Goal: Task Accomplishment & Management: Manage account settings

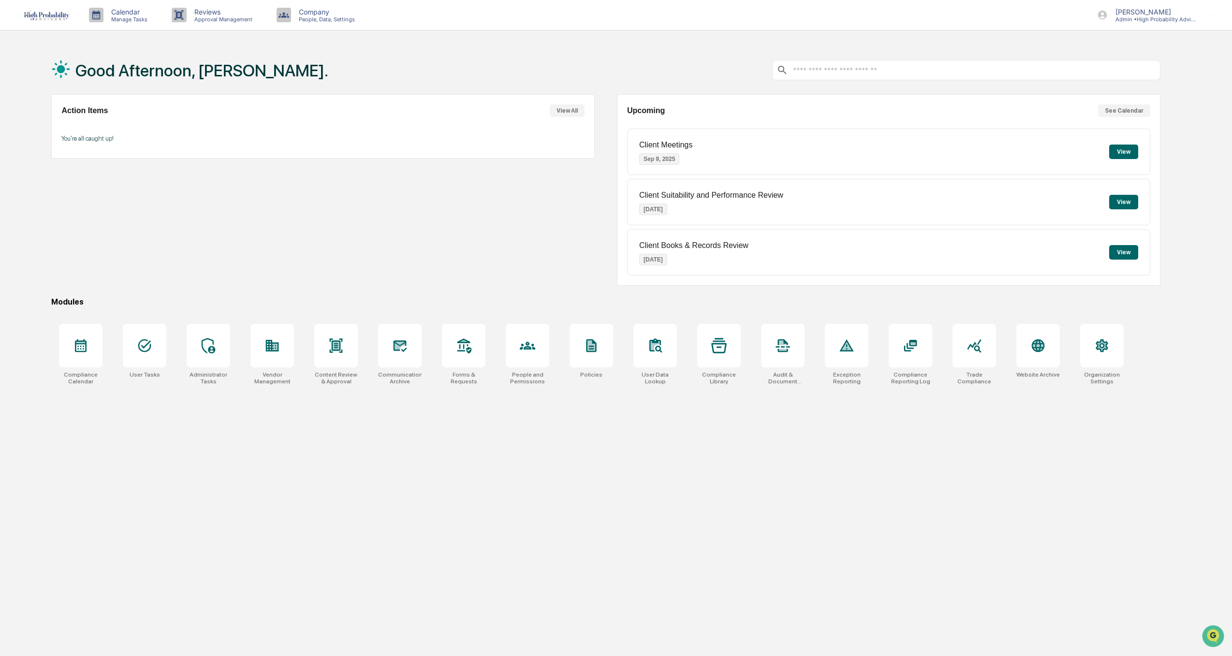
click at [575, 112] on button "View All" at bounding box center [567, 110] width 35 height 13
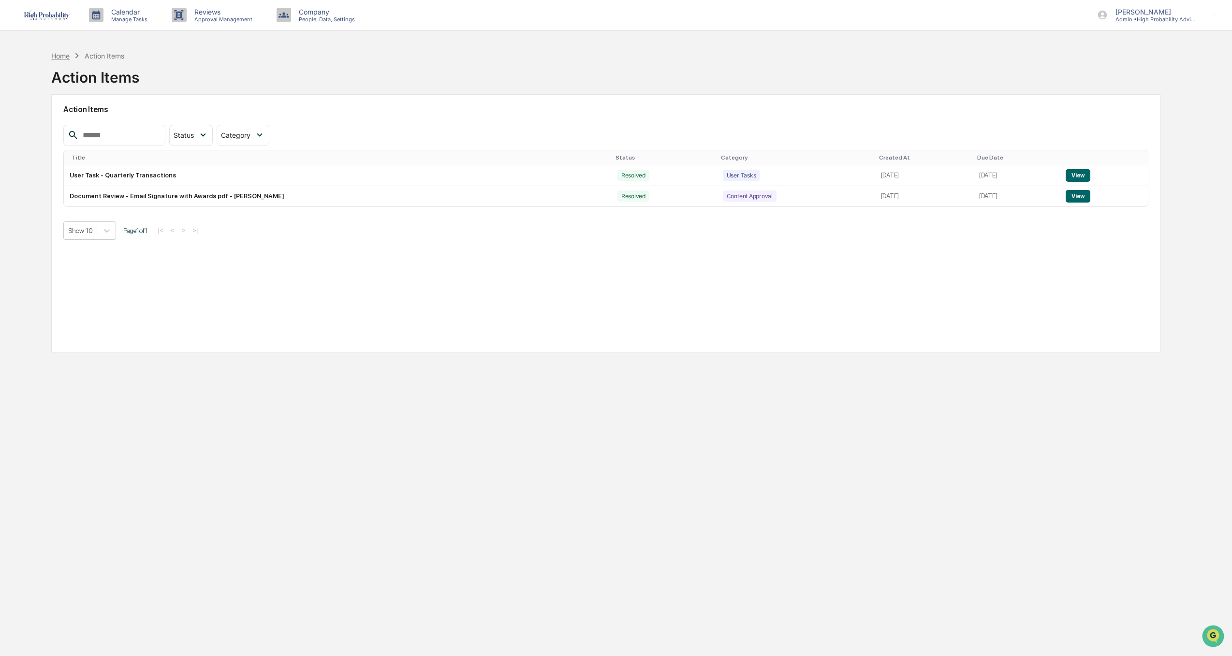
click at [61, 55] on div "Home" at bounding box center [60, 56] width 18 height 8
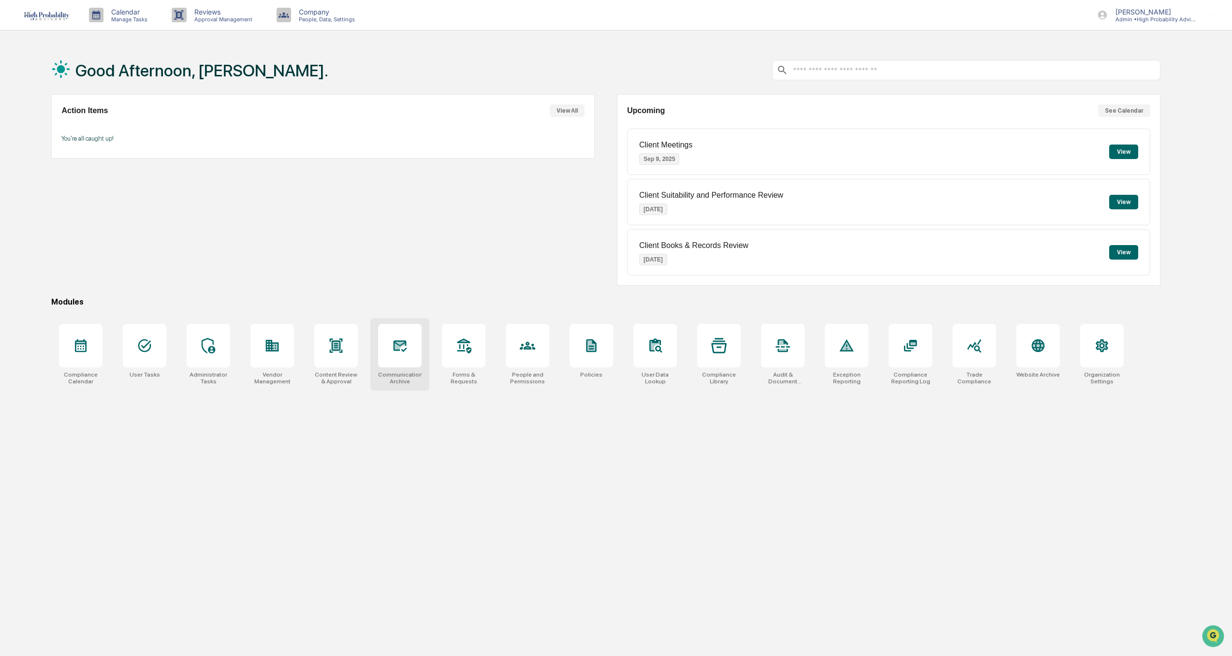
click at [402, 342] on icon at bounding box center [400, 346] width 10 height 8
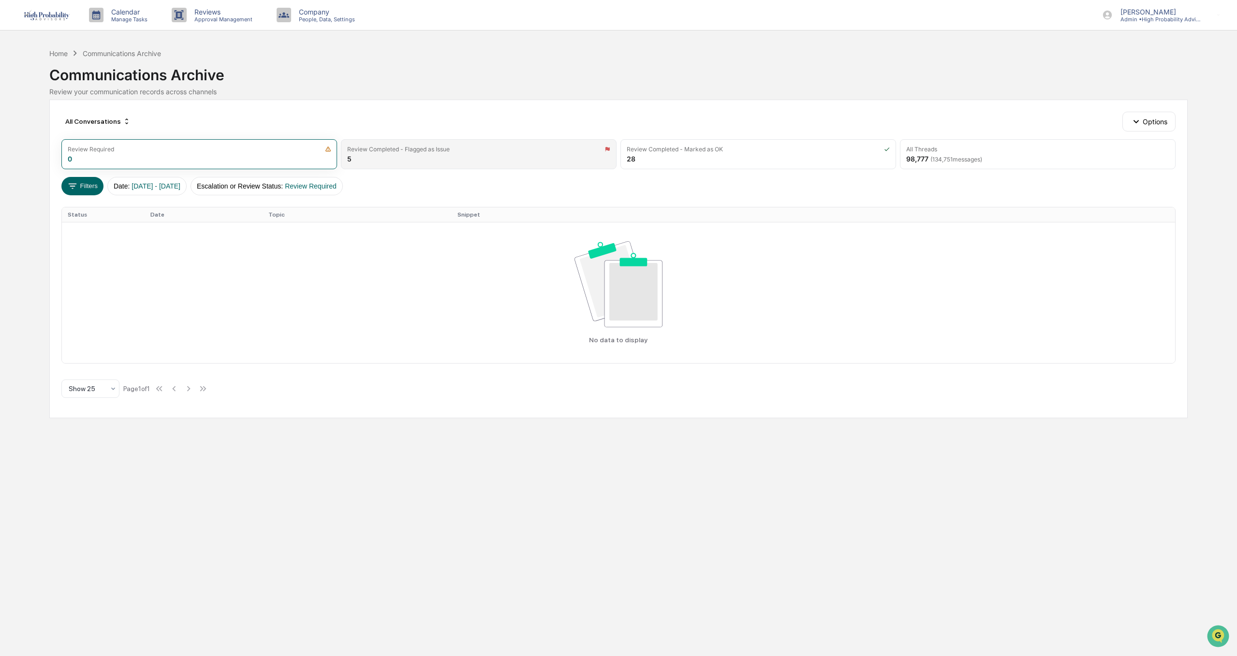
click at [400, 148] on div "Review Completed - Flagged as Issue" at bounding box center [398, 149] width 103 height 7
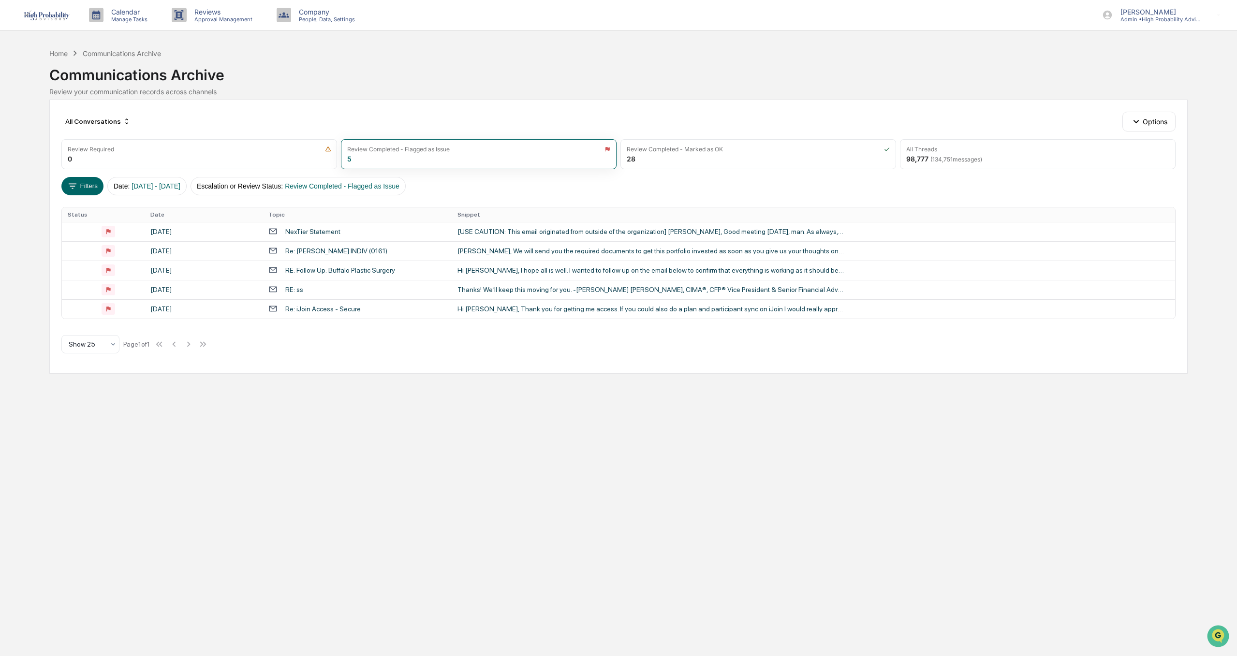
click at [929, 510] on div "Calendar Manage Tasks Reviews Approval Management Company People, Data, Setting…" at bounding box center [618, 328] width 1237 height 656
click at [307, 230] on div "NexTier Statement" at bounding box center [312, 232] width 55 height 8
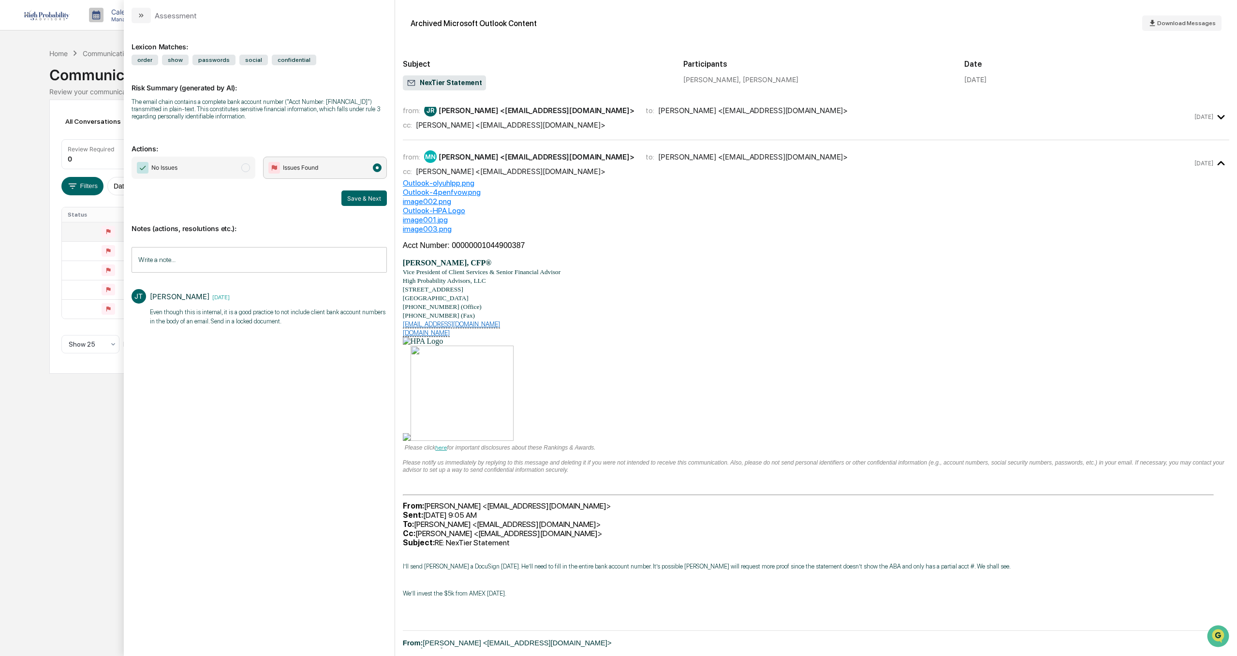
scroll to position [48, 0]
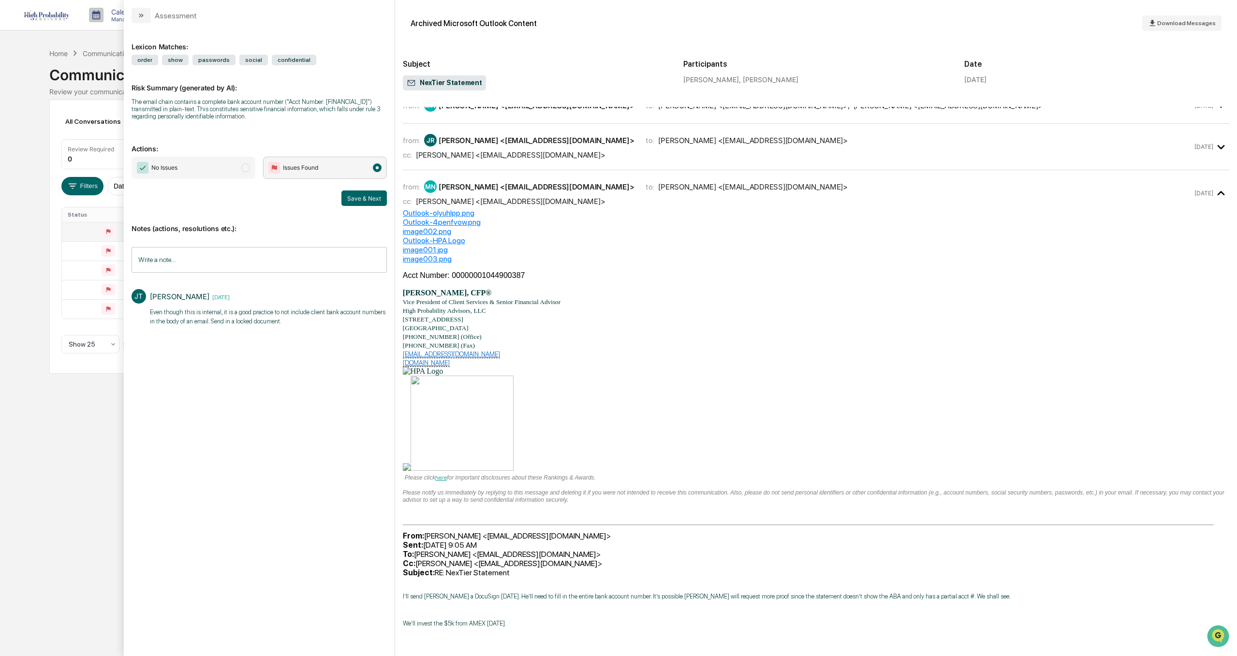
drag, startPoint x: 66, startPoint y: 478, endPoint x: 77, endPoint y: 444, distance: 35.6
click at [66, 478] on div "Calendar Manage Tasks Reviews Approval Management Company People, Data, Setting…" at bounding box center [618, 328] width 1237 height 656
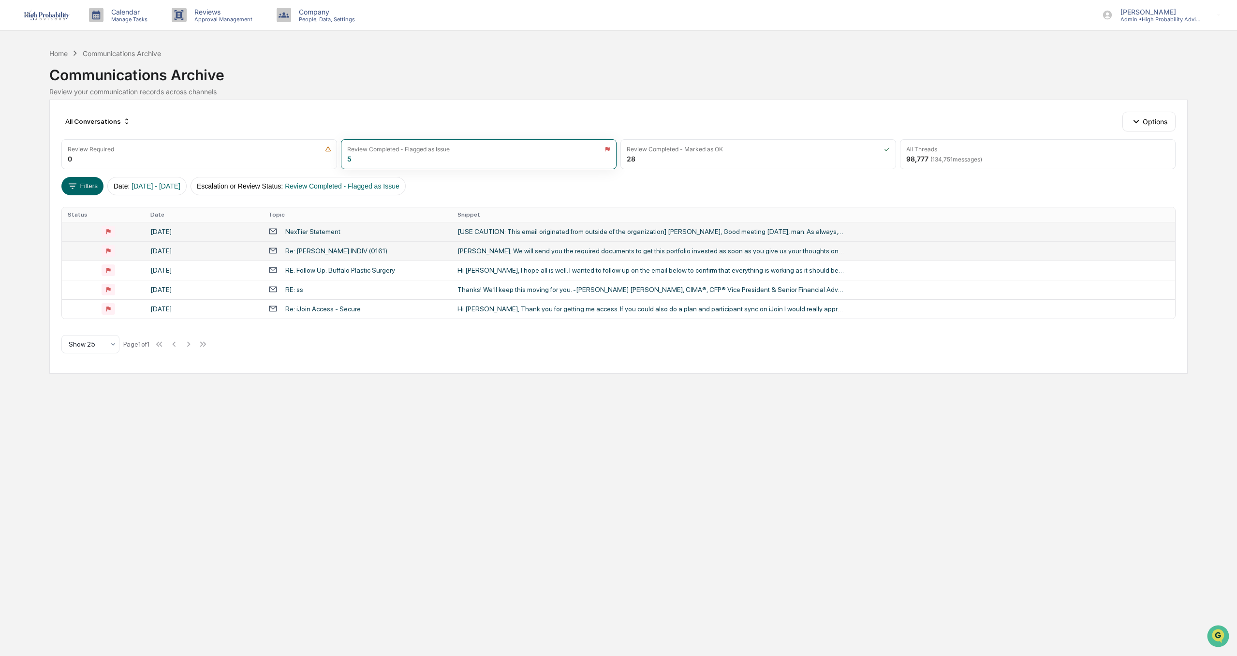
click at [309, 248] on div "Re: [PERSON_NAME] INDIV (0161)" at bounding box center [336, 251] width 102 height 8
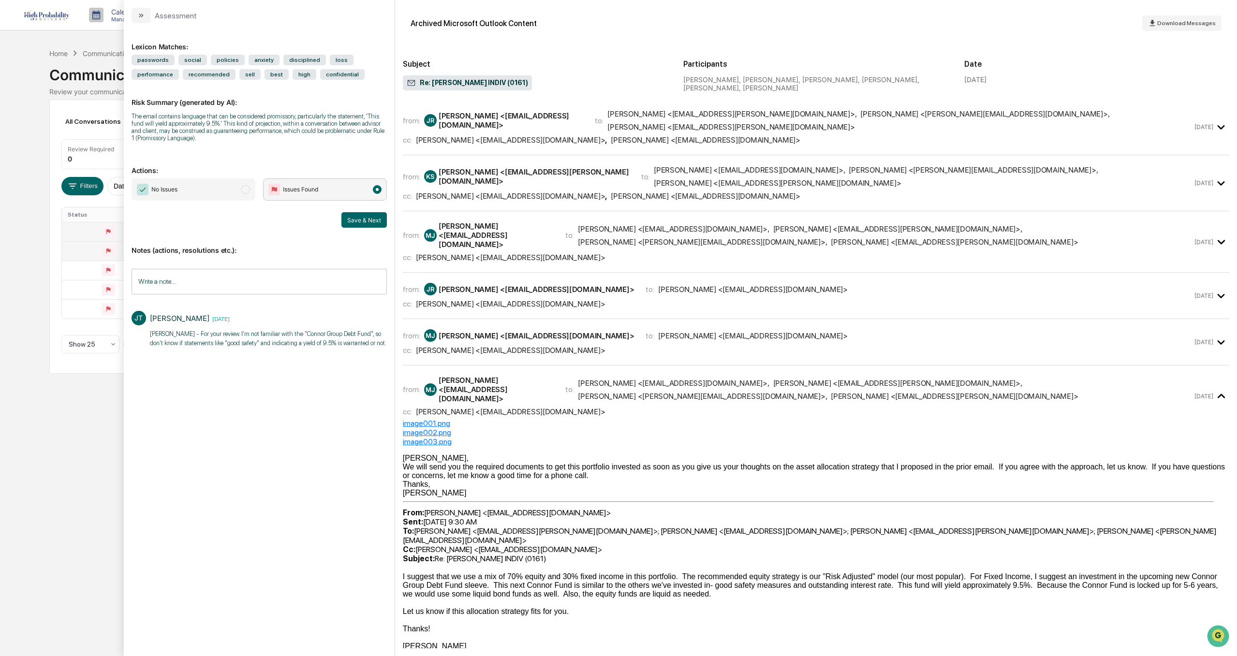
click at [74, 496] on div "Calendar Manage Tasks Reviews Approval Management Company People, Data, Setting…" at bounding box center [618, 328] width 1237 height 656
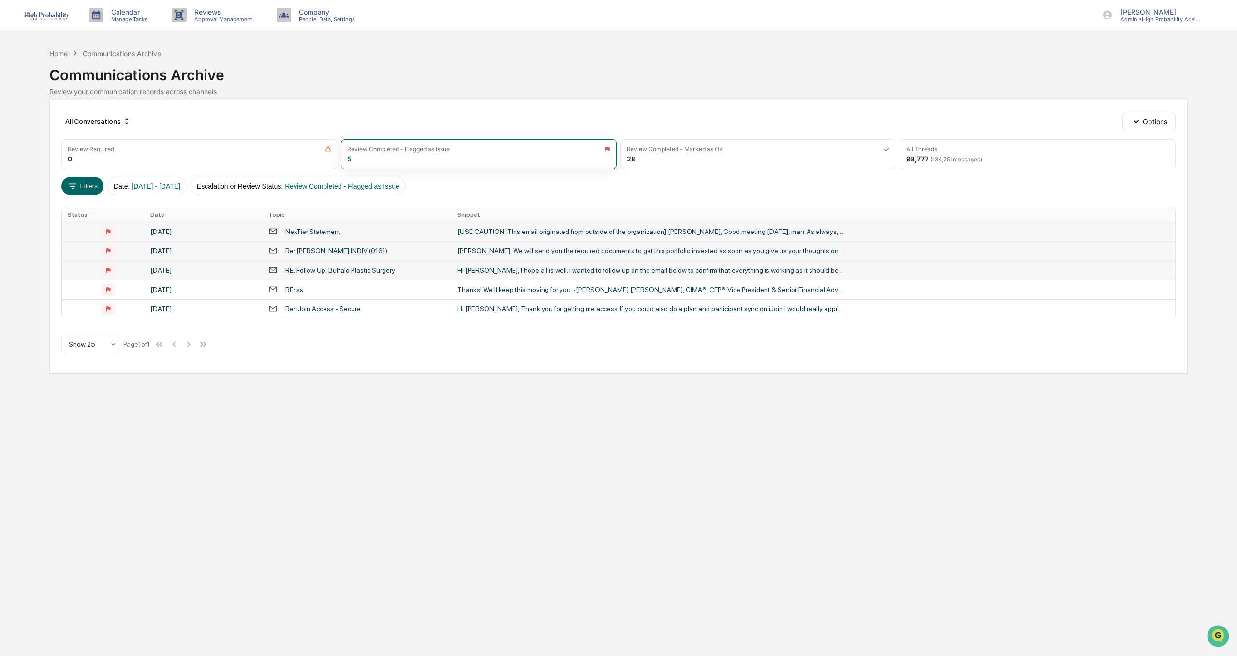
click at [302, 273] on div "RE: Follow Up: Buffalo Plastic Surgery" at bounding box center [340, 270] width 110 height 8
click at [74, 469] on div "Calendar Manage Tasks Reviews Approval Management Company People, Data, Setting…" at bounding box center [618, 328] width 1237 height 656
click at [293, 291] on div "RE: ss" at bounding box center [294, 290] width 18 height 8
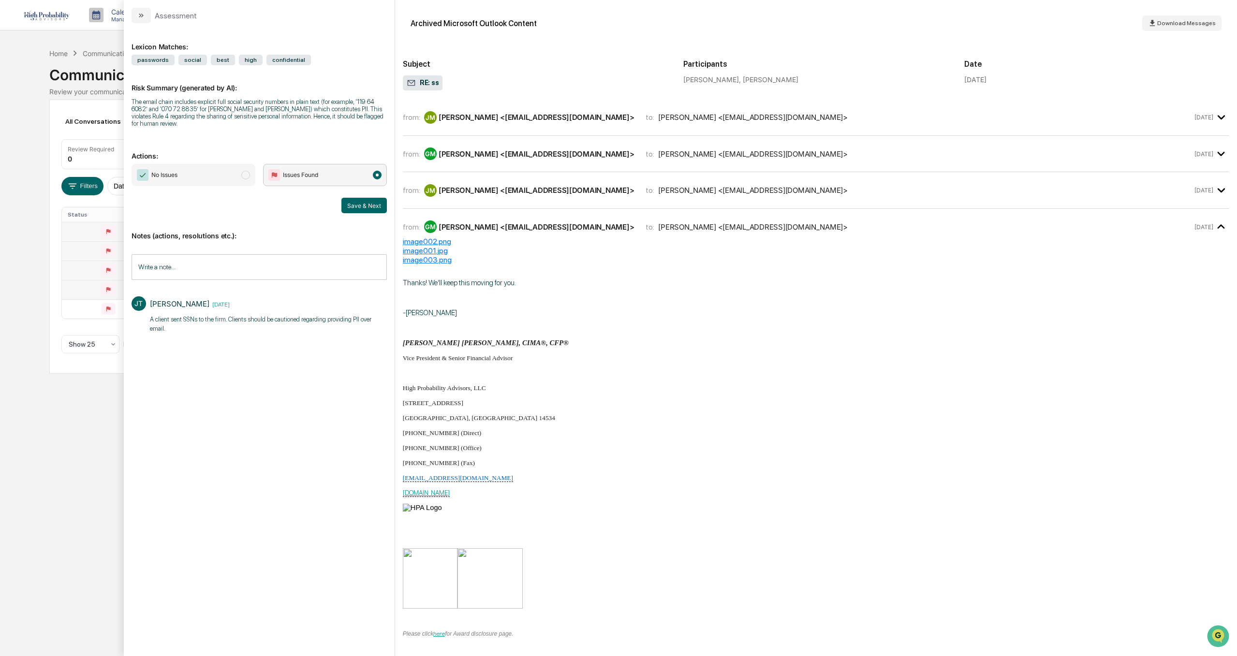
click at [497, 192] on div "[PERSON_NAME] <[EMAIL_ADDRESS][DOMAIN_NAME]>" at bounding box center [537, 190] width 196 height 9
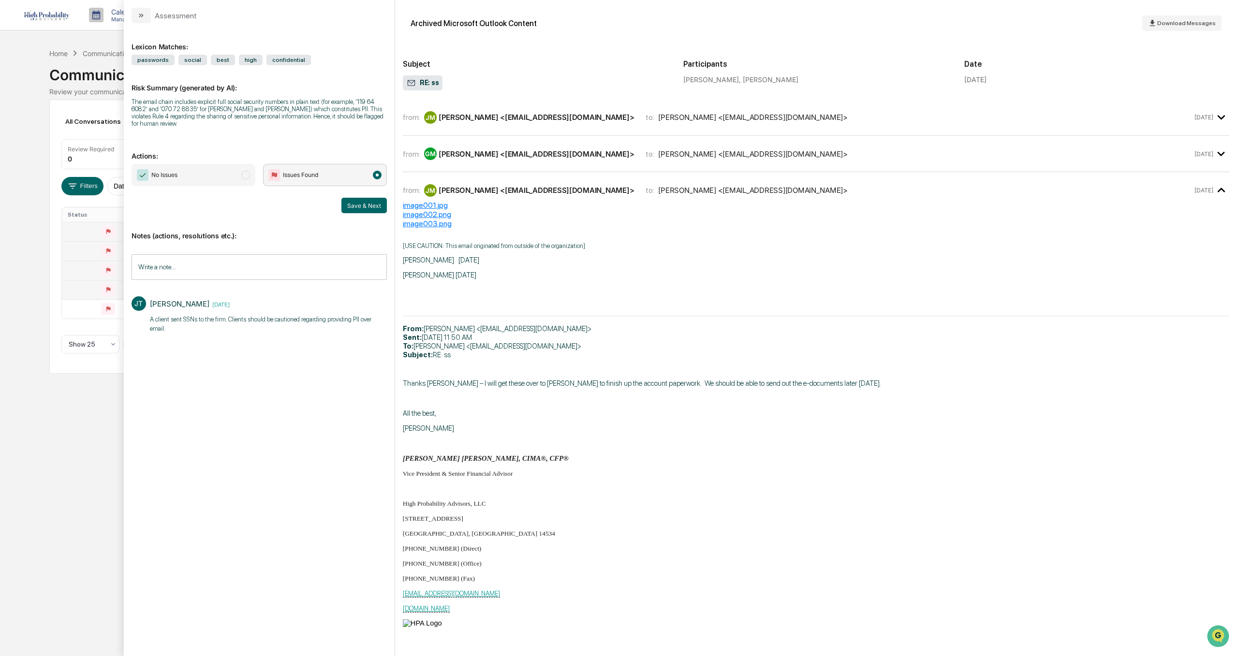
click at [468, 150] on div "[PERSON_NAME] <[EMAIL_ADDRESS][DOMAIN_NAME]>" at bounding box center [537, 153] width 196 height 9
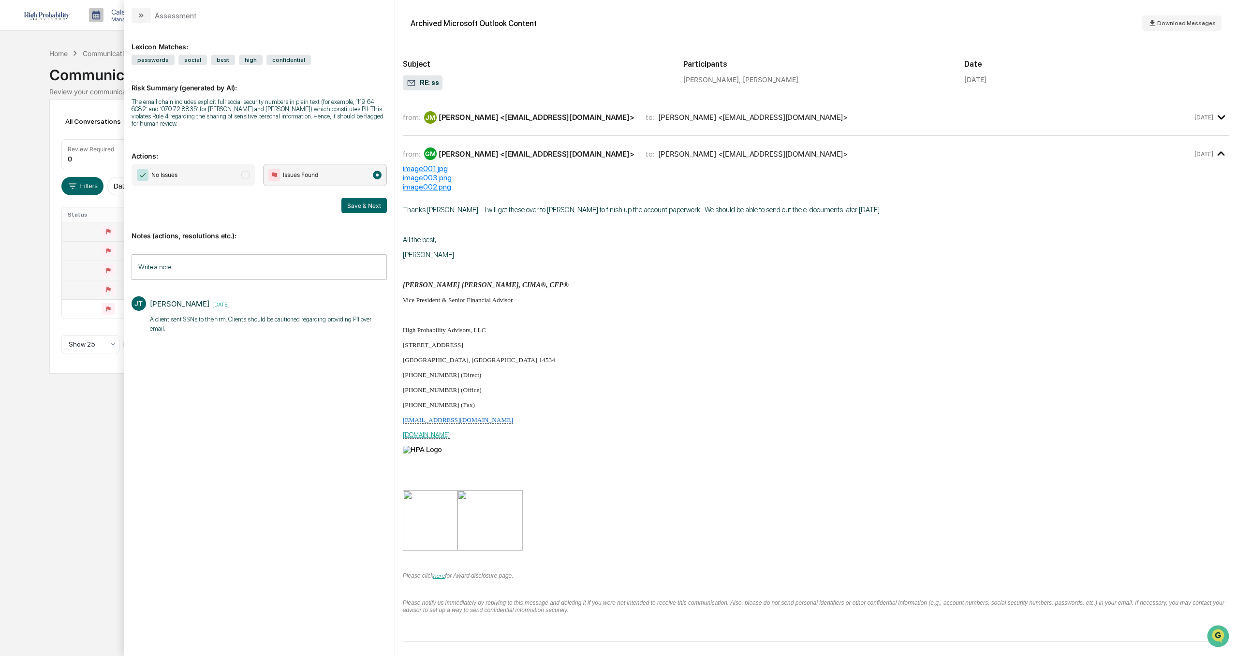
click at [483, 121] on div "[PERSON_NAME] <[EMAIL_ADDRESS][DOMAIN_NAME]>" at bounding box center [537, 117] width 196 height 9
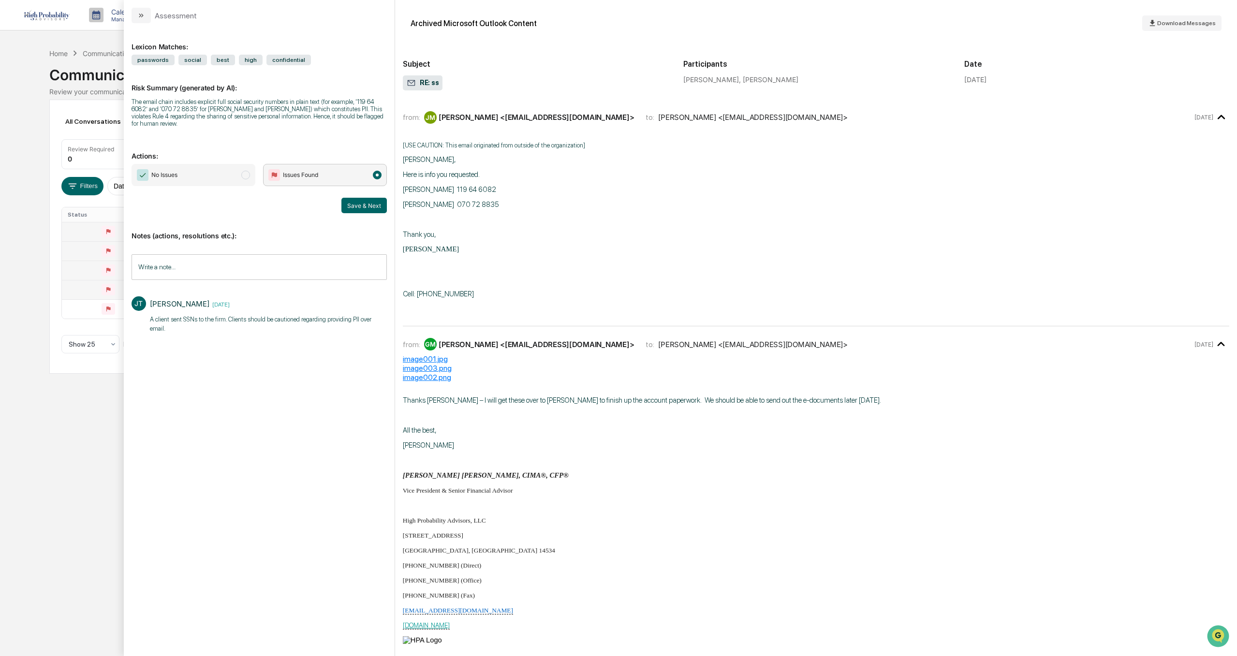
click at [59, 504] on div "Calendar Manage Tasks Reviews Approval Management Company People, Data, Setting…" at bounding box center [618, 328] width 1237 height 656
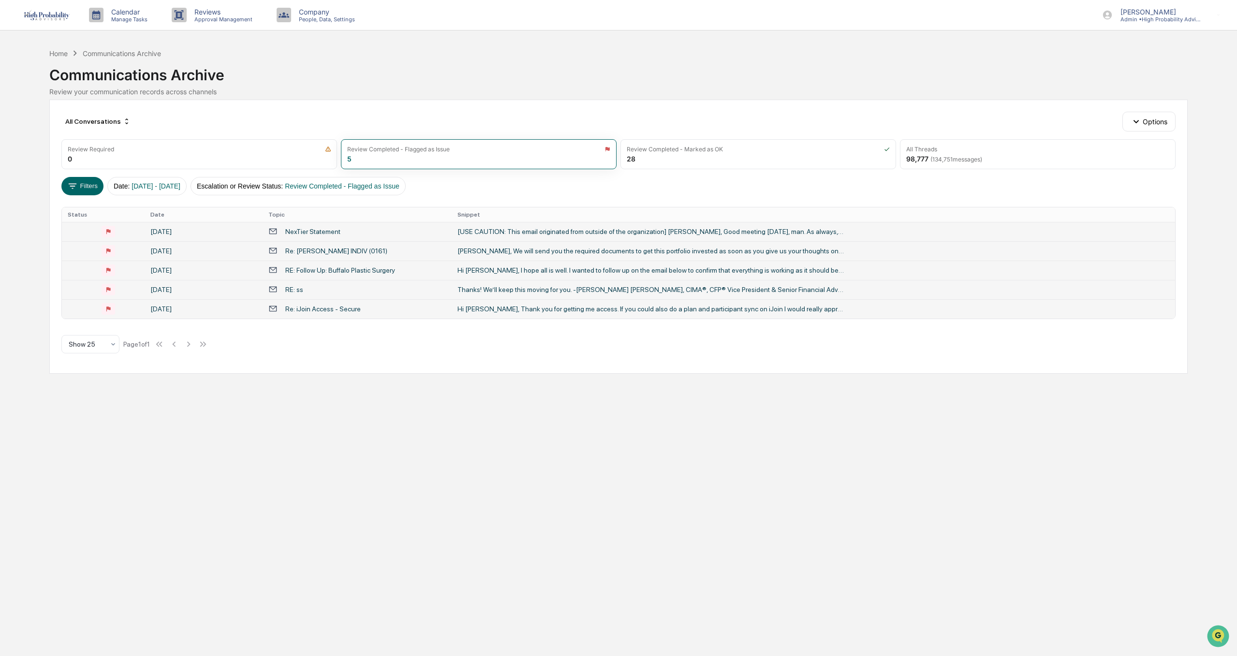
click at [324, 312] on div "Re: iJoin Access - Secure" at bounding box center [322, 309] width 75 height 8
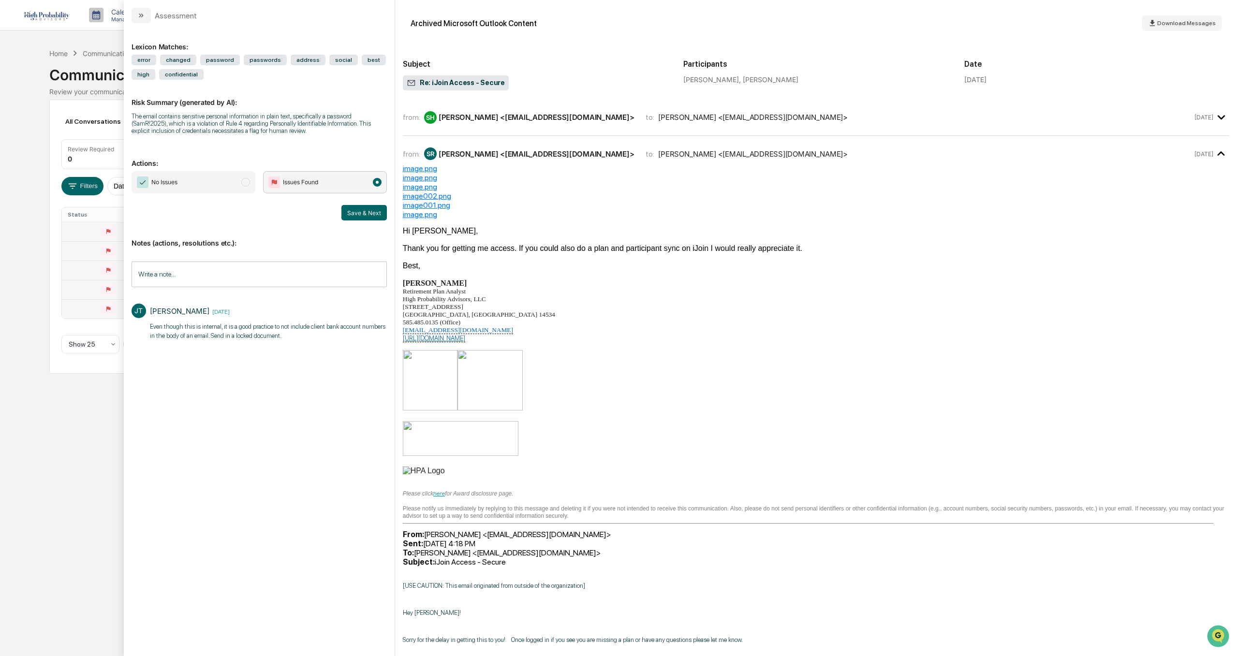
click at [518, 115] on div "[PERSON_NAME] <[EMAIL_ADDRESS][DOMAIN_NAME]>" at bounding box center [537, 117] width 196 height 9
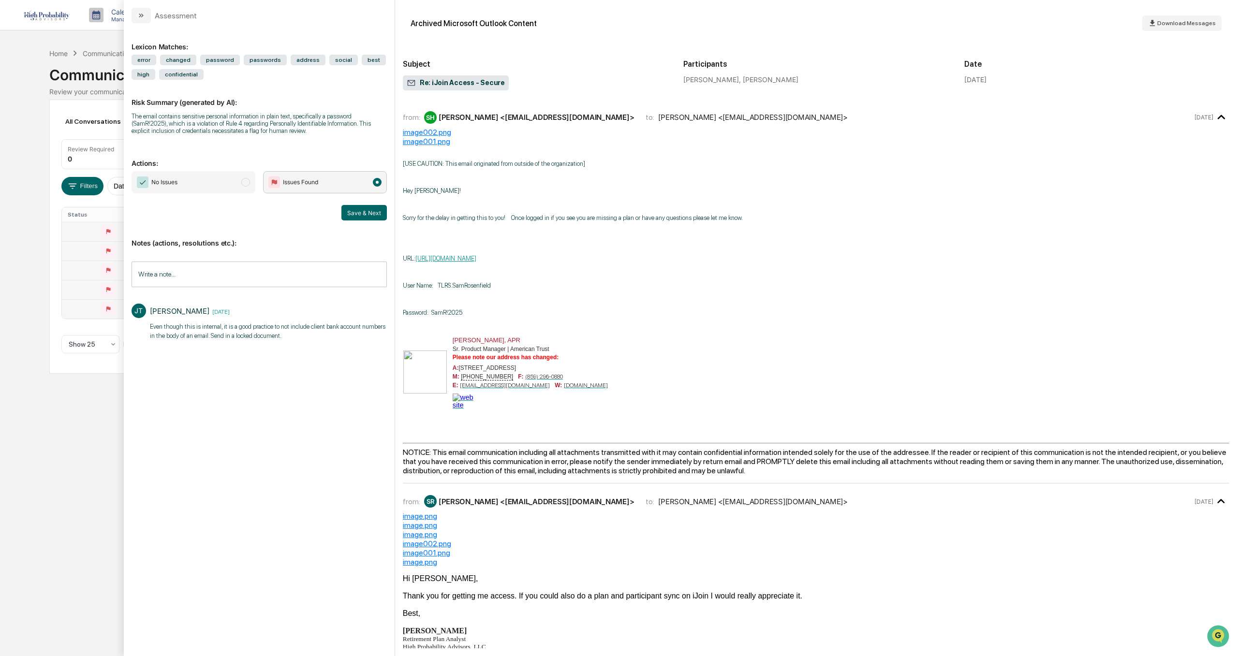
drag, startPoint x: 63, startPoint y: 519, endPoint x: 70, endPoint y: 522, distance: 6.7
click at [63, 519] on div "Calendar Manage Tasks Reviews Approval Management Company People, Data, Setting…" at bounding box center [618, 328] width 1237 height 656
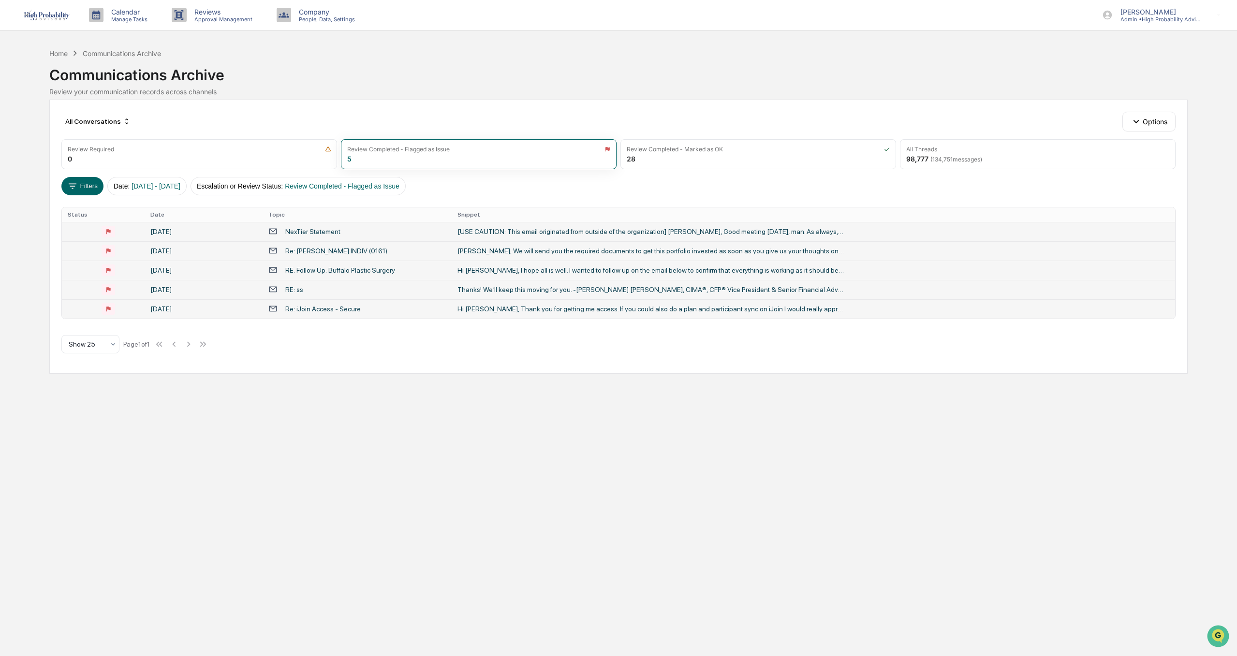
click at [296, 288] on div "RE: ss" at bounding box center [294, 290] width 18 height 8
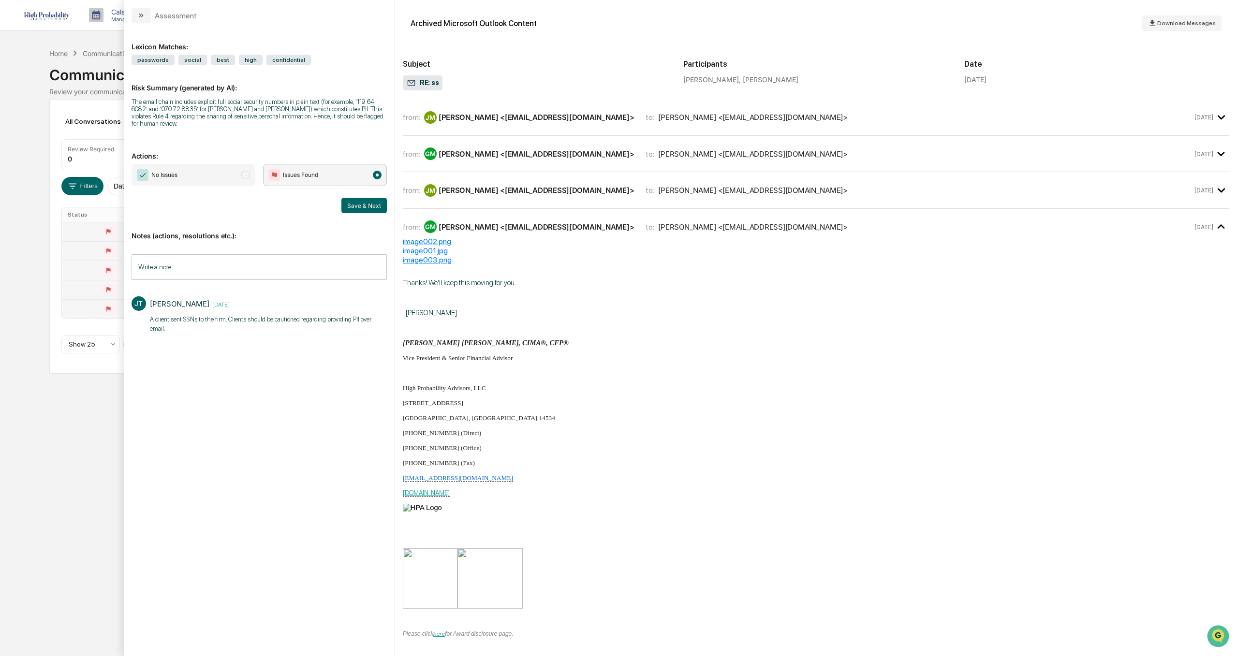
drag, startPoint x: 67, startPoint y: 495, endPoint x: 68, endPoint y: 488, distance: 6.4
click at [67, 494] on div "Calendar Manage Tasks Reviews Approval Management Company People, Data, Setting…" at bounding box center [618, 328] width 1237 height 656
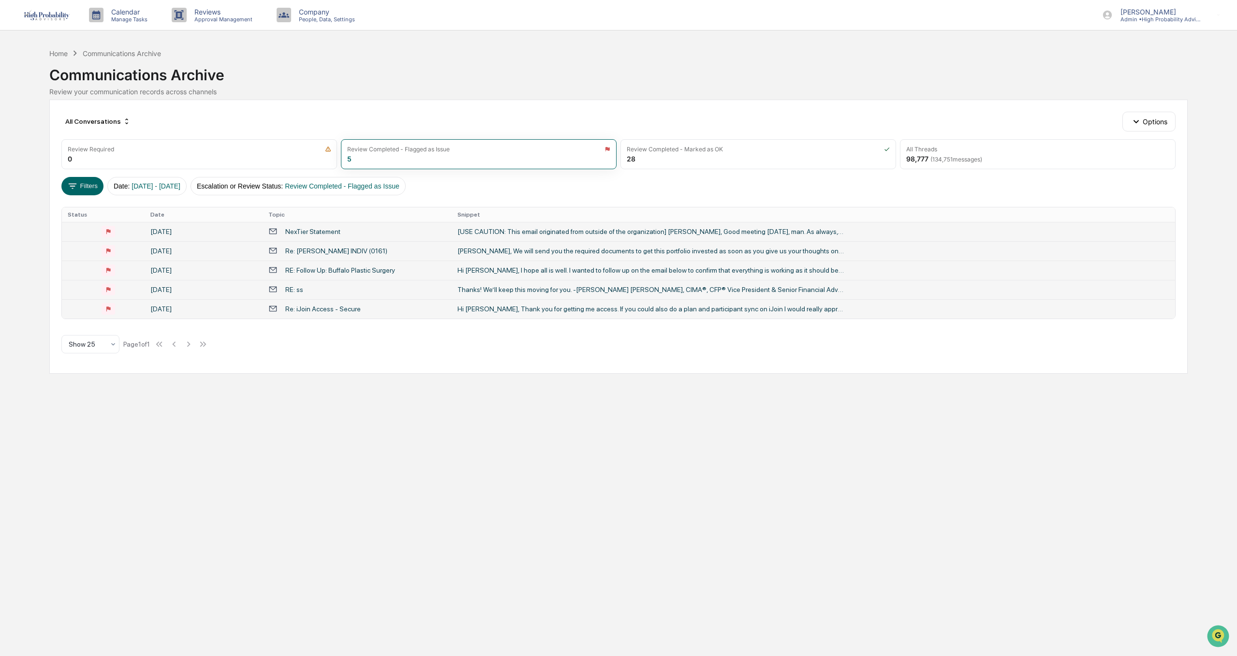
click at [291, 272] on div "RE: Follow Up: Buffalo Plastic Surgery" at bounding box center [340, 270] width 110 height 8
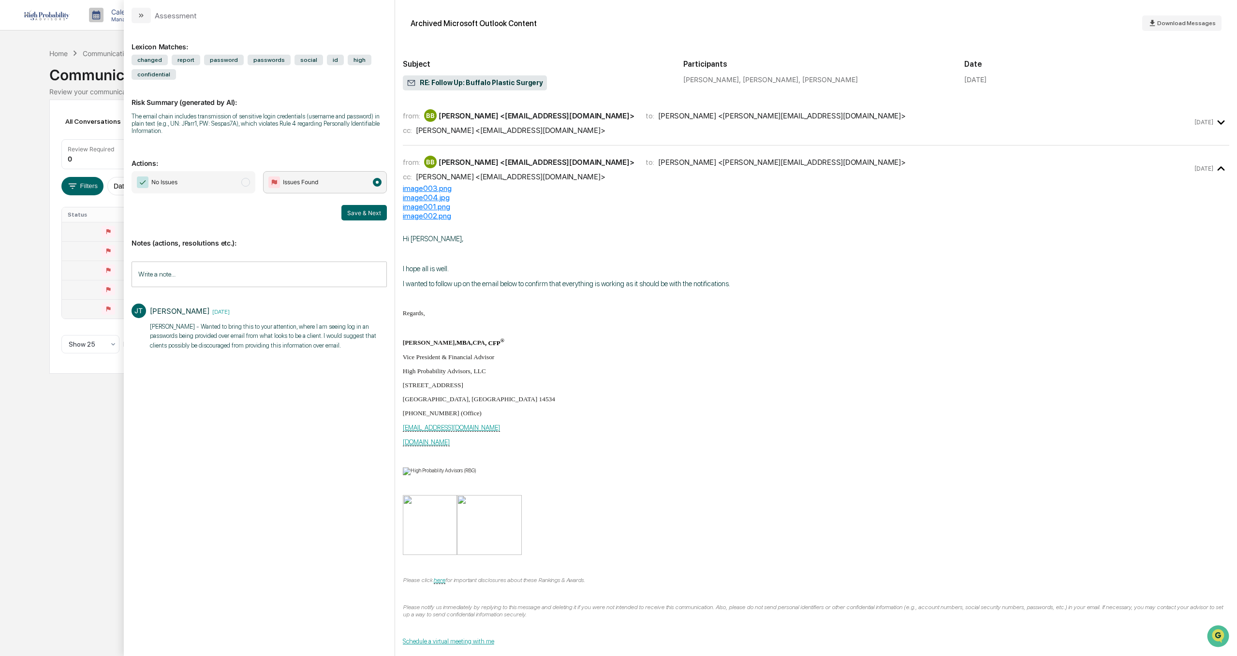
click at [58, 484] on div "Calendar Manage Tasks Reviews Approval Management Company People, Data, Setting…" at bounding box center [618, 328] width 1237 height 656
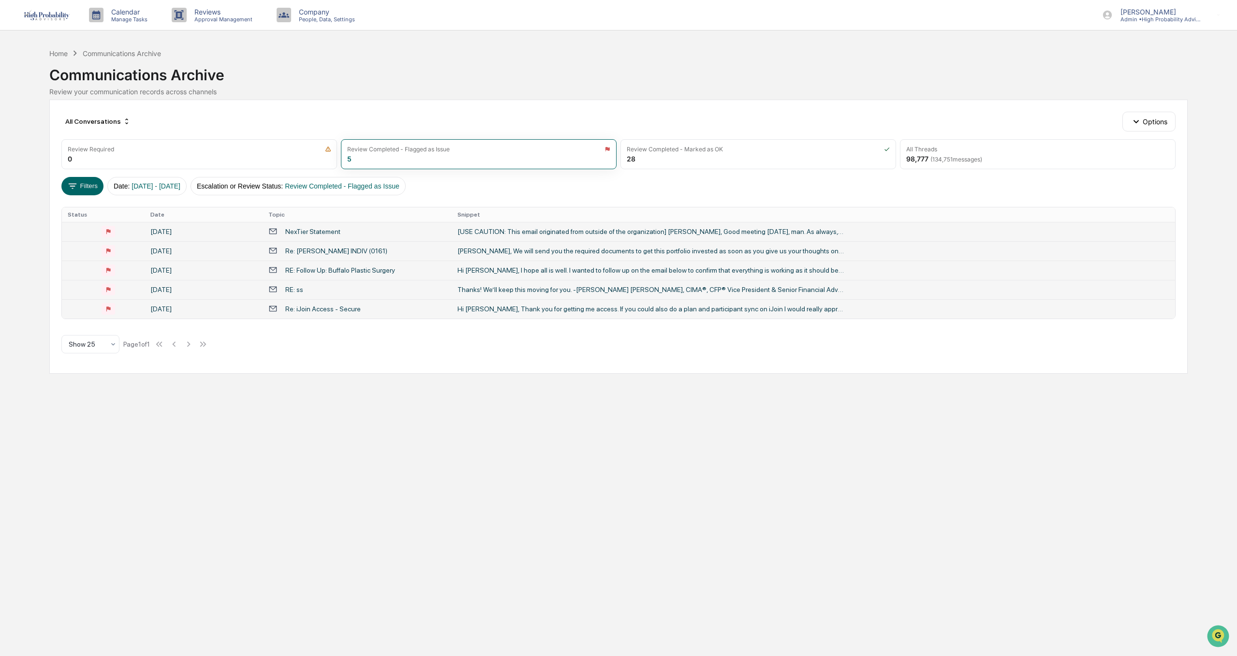
click at [306, 250] on div "Re: [PERSON_NAME] INDIV (0161)" at bounding box center [336, 251] width 102 height 8
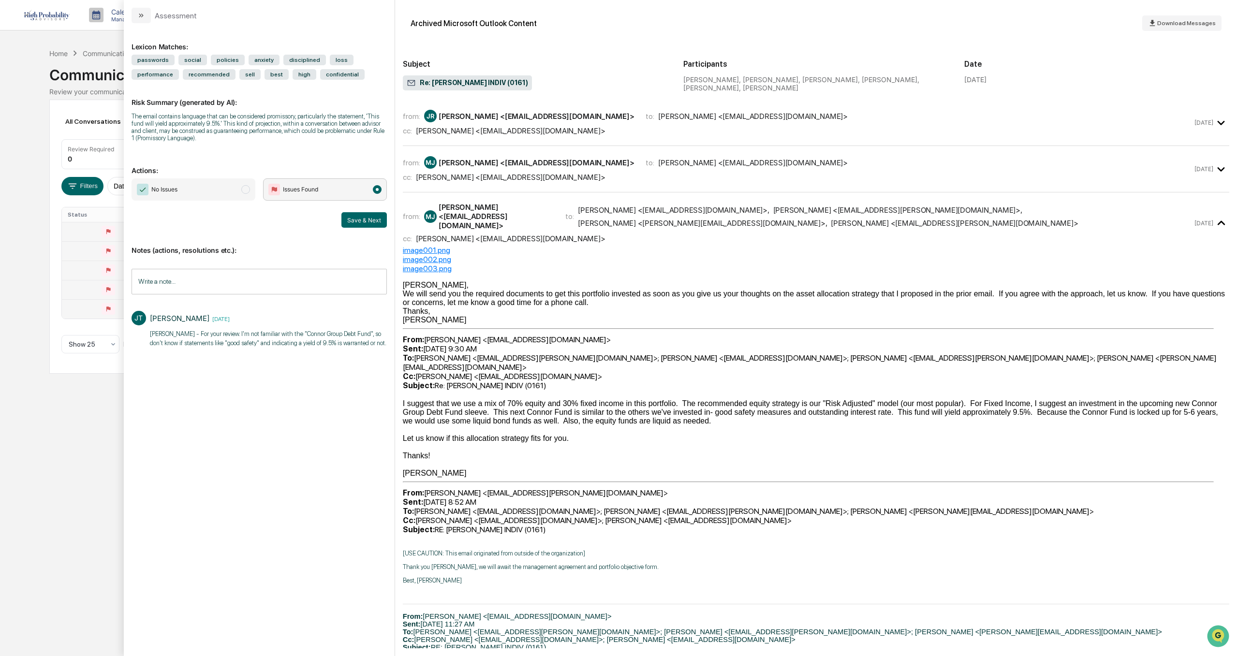
scroll to position [193, 0]
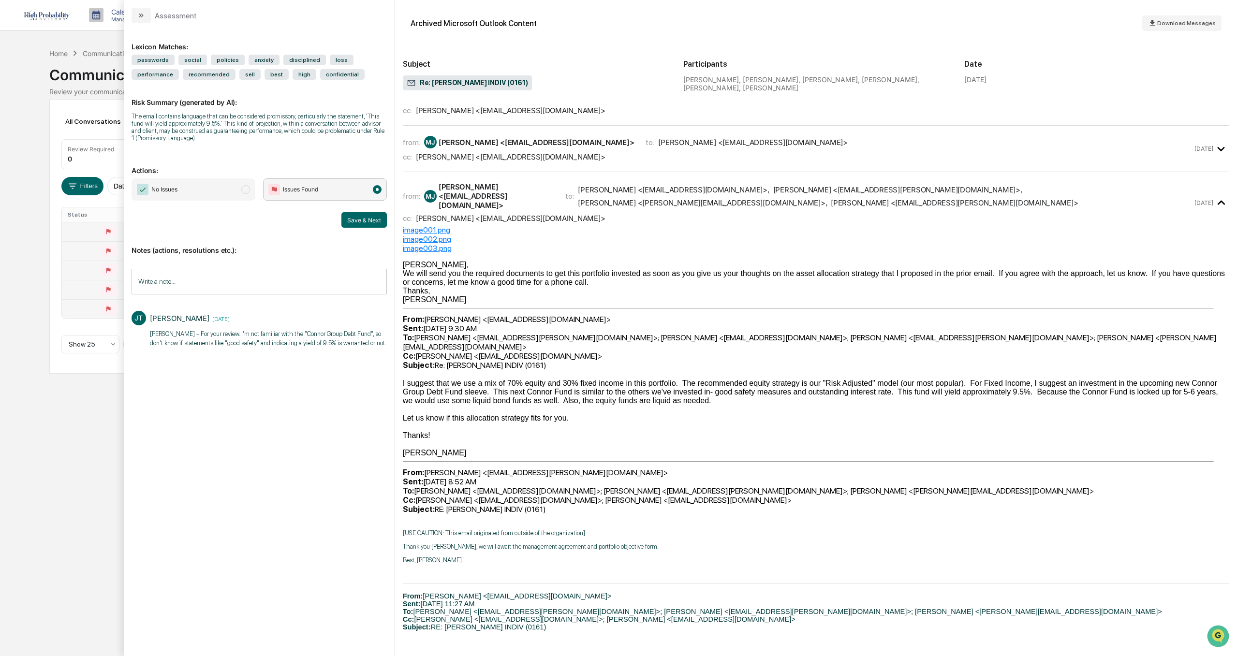
click at [57, 484] on div "Calendar Manage Tasks Reviews Approval Management Company People, Data, Setting…" at bounding box center [618, 328] width 1237 height 656
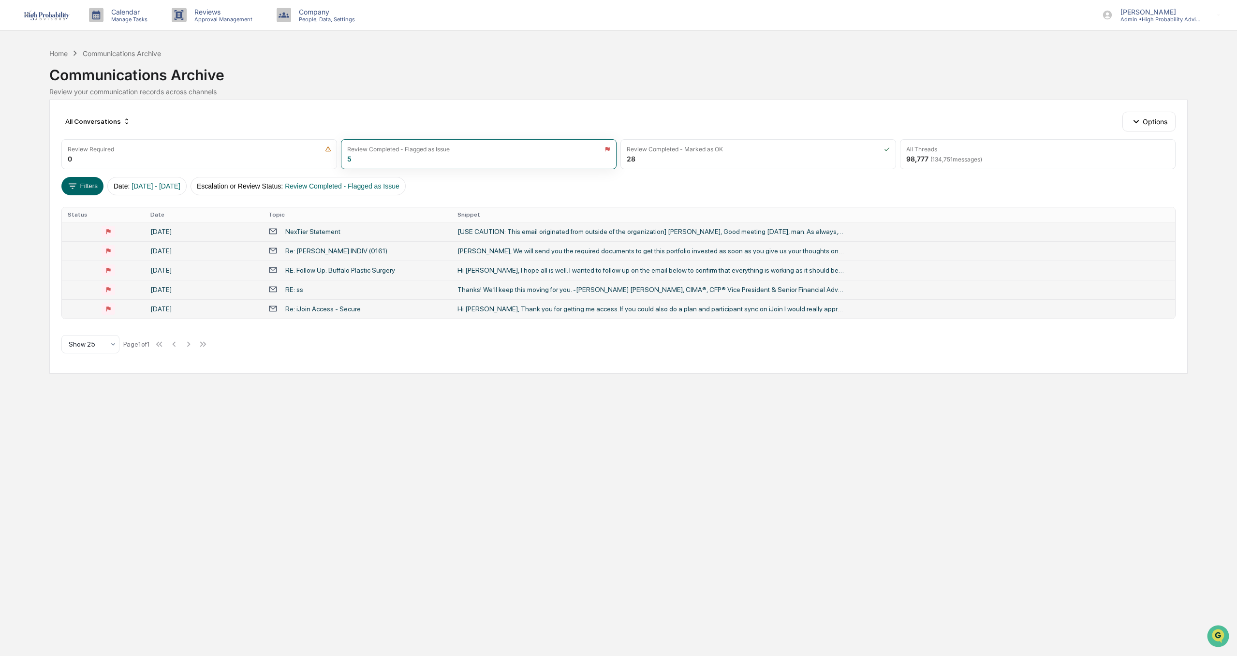
click at [313, 269] on div "RE: Follow Up: Buffalo Plastic Surgery" at bounding box center [340, 270] width 110 height 8
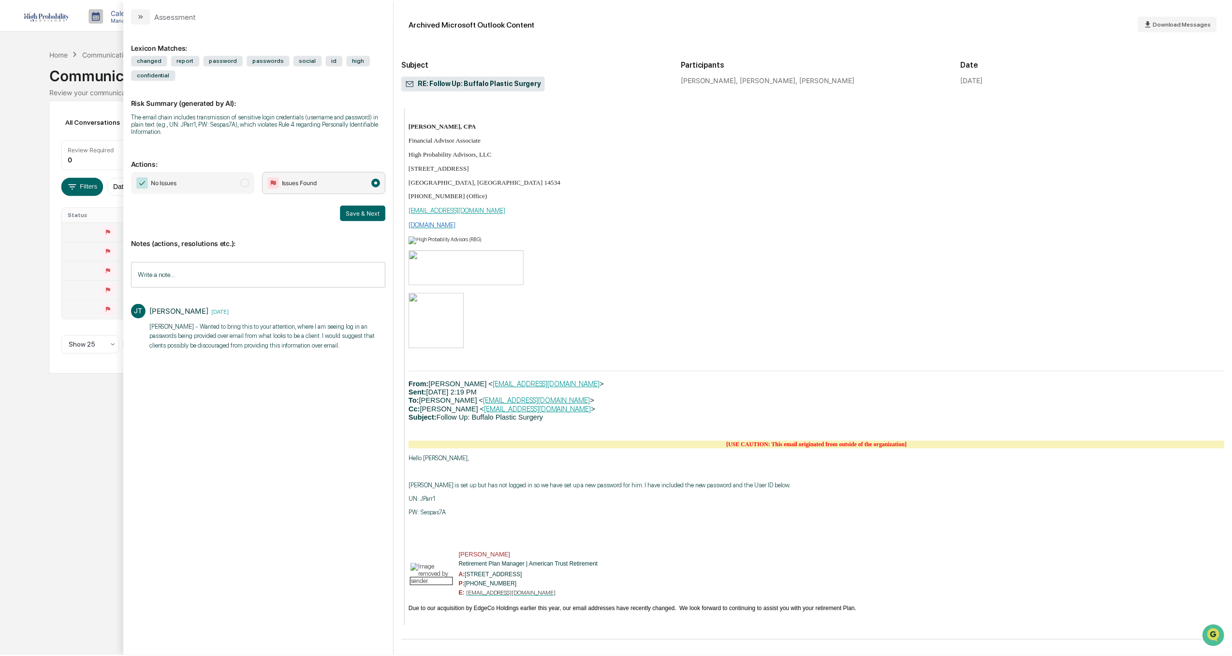
scroll to position [1496, 0]
drag, startPoint x: 452, startPoint y: 514, endPoint x: 410, endPoint y: 517, distance: 42.7
click at [410, 517] on blockquote "Hey [PERSON_NAME], You have been added as a contact for Buffalo Plastic Surgery…" at bounding box center [818, 315] width 824 height 622
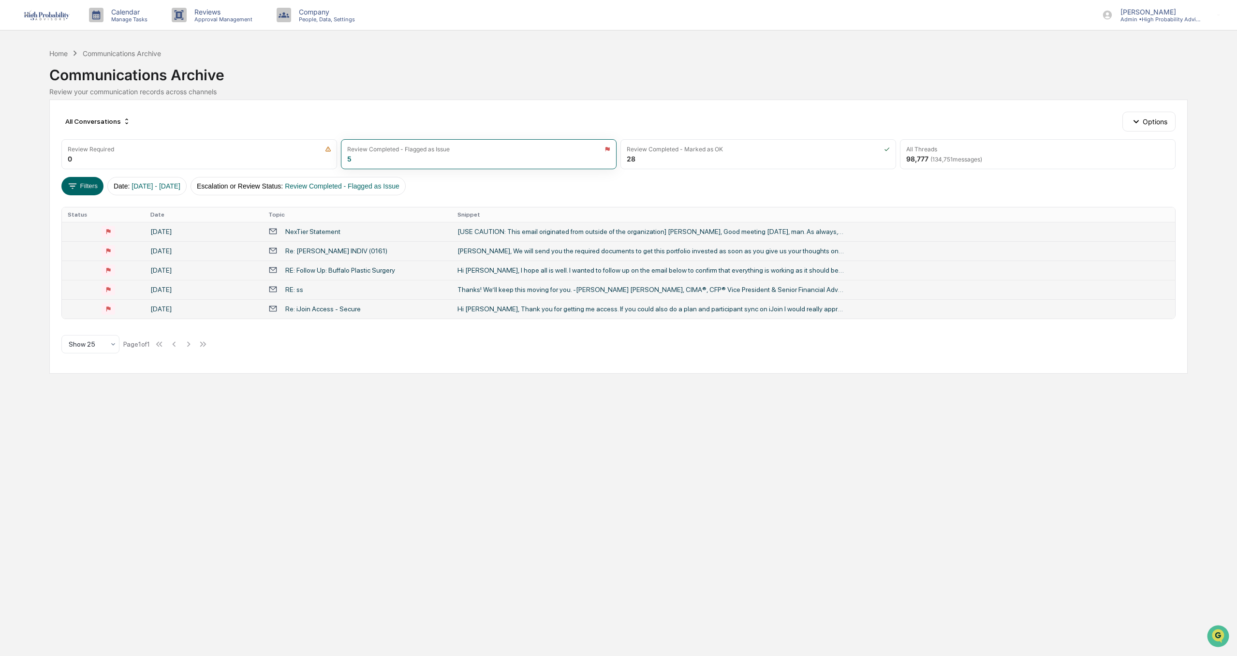
drag, startPoint x: 28, startPoint y: 476, endPoint x: 43, endPoint y: 469, distance: 16.7
click at [28, 475] on div "Calendar Manage Tasks Reviews Approval Management Company People, Data, Setting…" at bounding box center [618, 328] width 1237 height 656
click at [44, 17] on img at bounding box center [46, 15] width 46 height 10
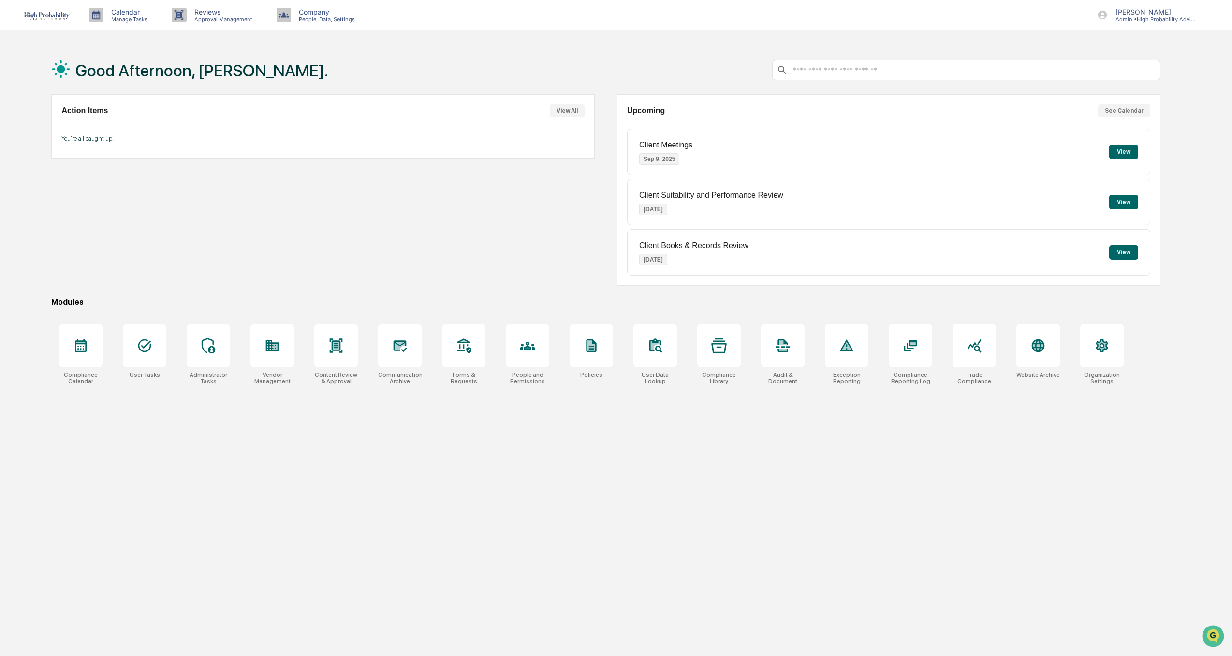
click at [570, 109] on button "View All" at bounding box center [567, 110] width 35 height 13
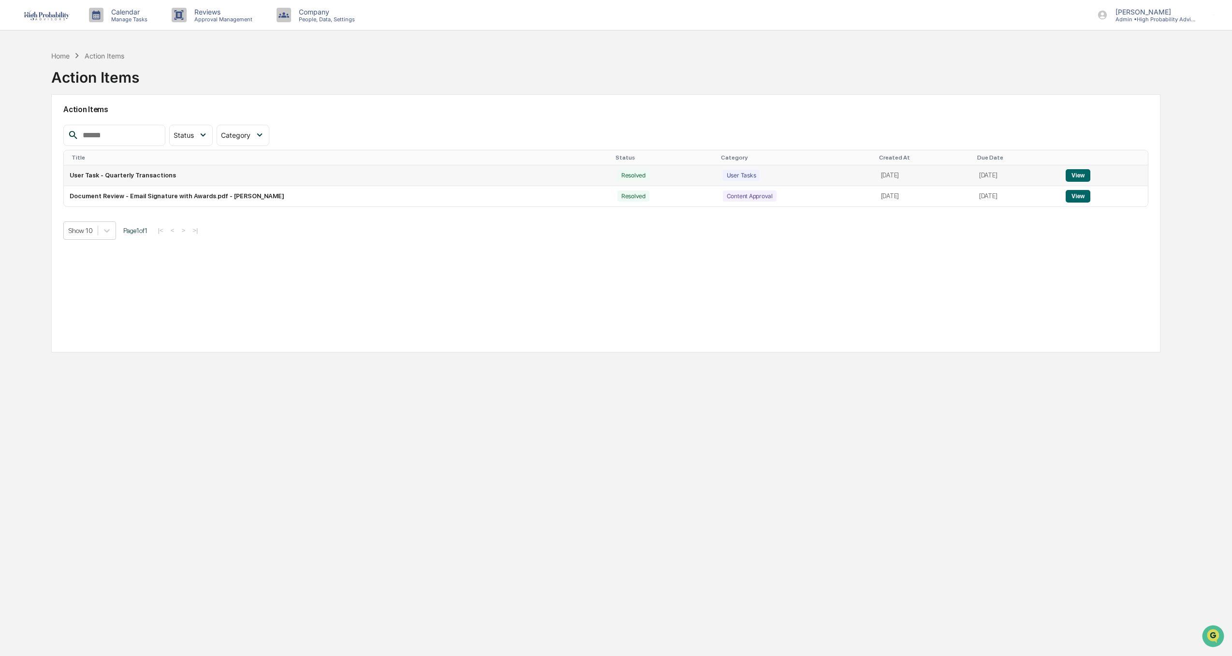
click at [1074, 172] on button "View" at bounding box center [1078, 175] width 25 height 13
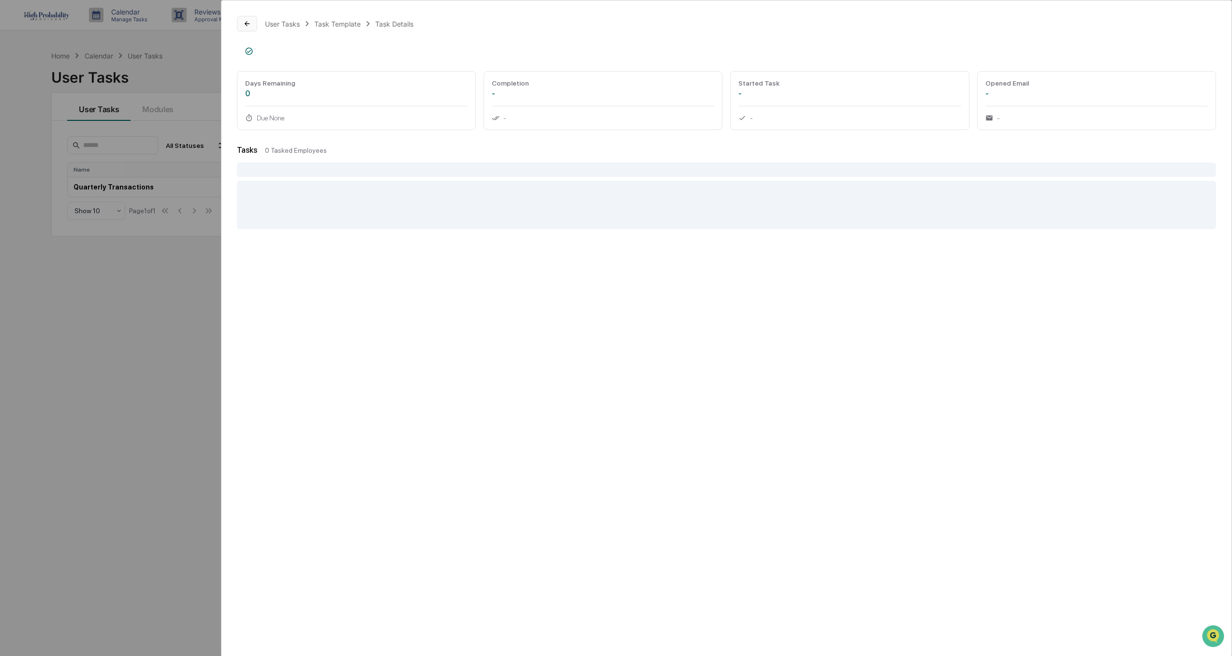
click at [242, 23] on button at bounding box center [247, 23] width 20 height 15
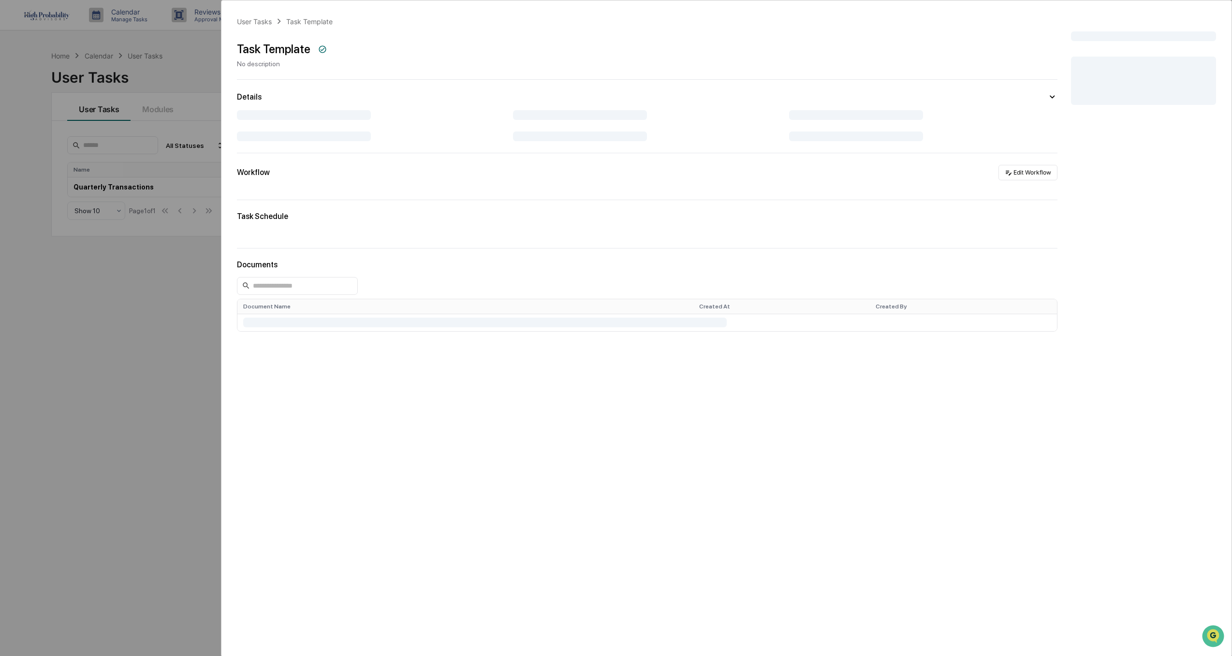
click at [144, 456] on div "User Tasks Task Template Task Template No description Details Workflow Edit Wor…" at bounding box center [616, 328] width 1232 height 656
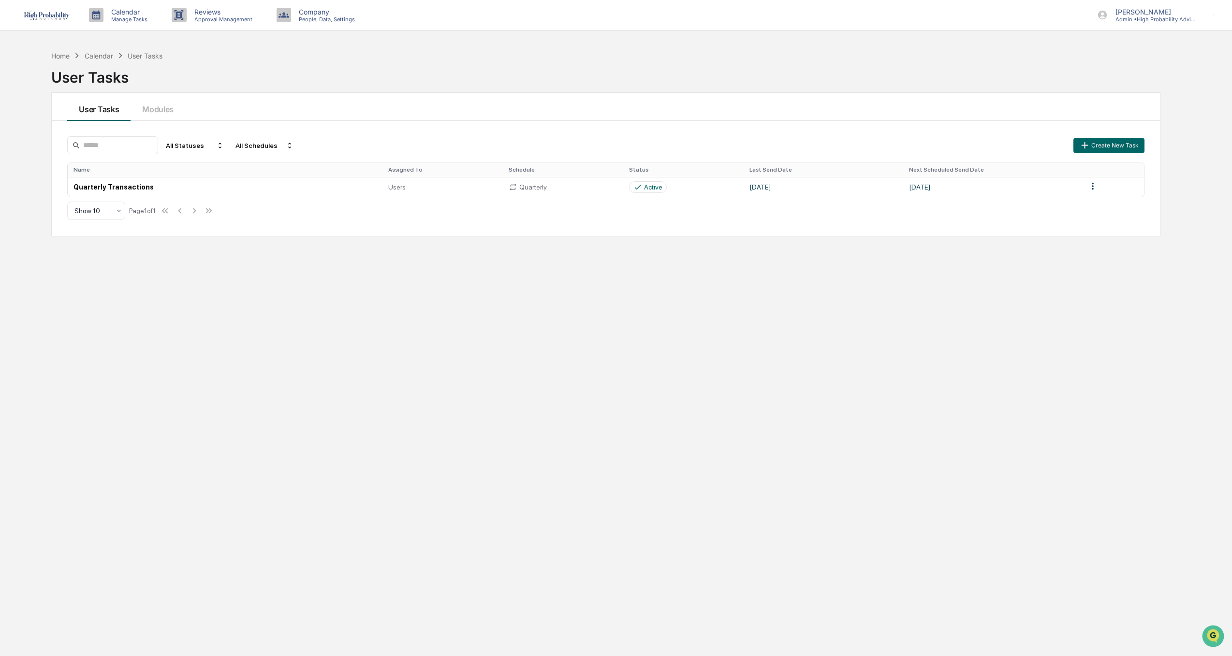
click at [41, 11] on img at bounding box center [46, 15] width 46 height 10
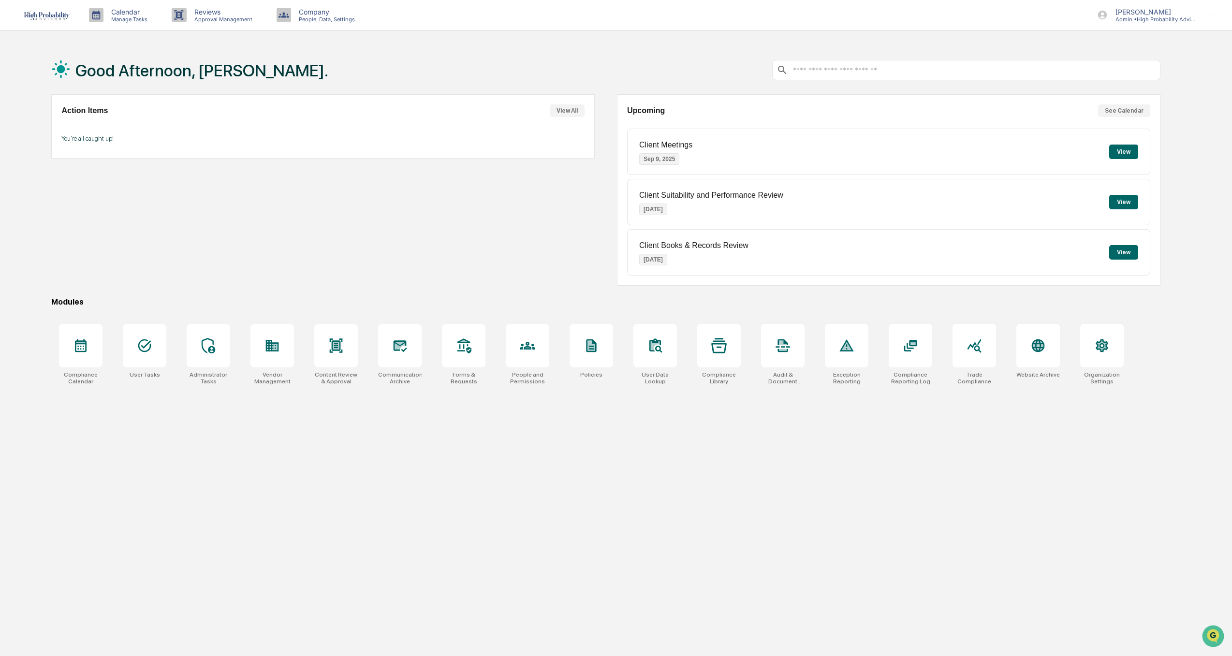
click at [1128, 108] on button "See Calendar" at bounding box center [1124, 110] width 52 height 13
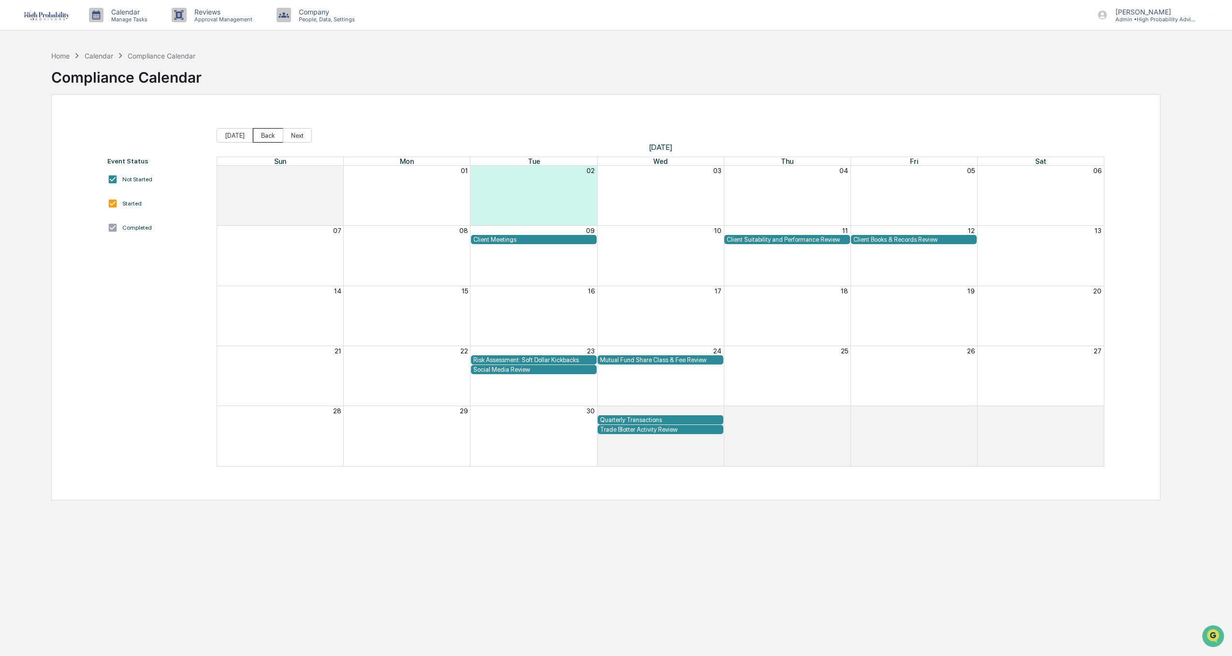
click at [264, 134] on button "Back" at bounding box center [268, 135] width 30 height 15
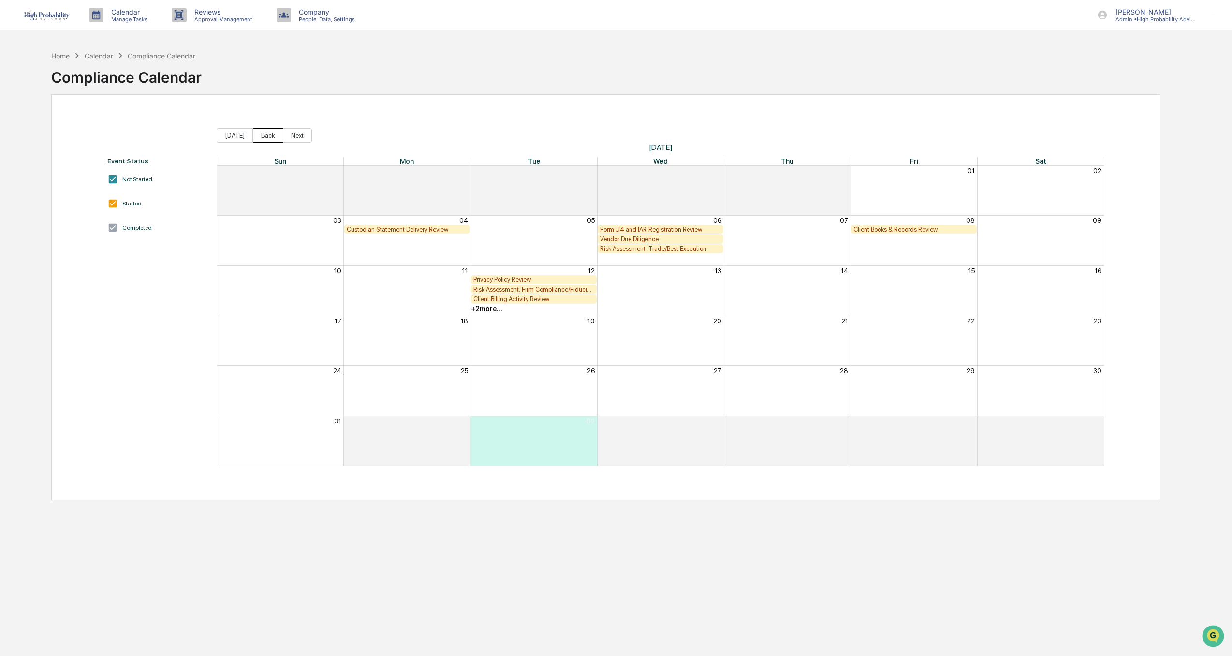
click at [264, 134] on button "Back" at bounding box center [268, 135] width 30 height 15
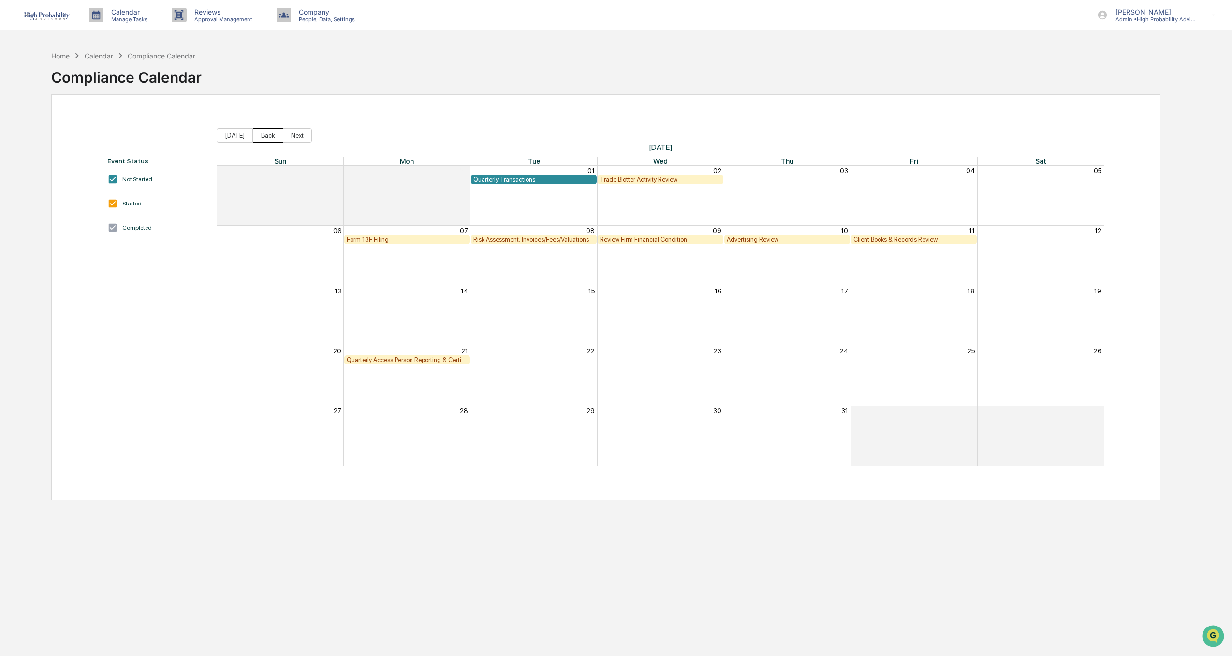
click at [264, 134] on button "Back" at bounding box center [268, 135] width 30 height 15
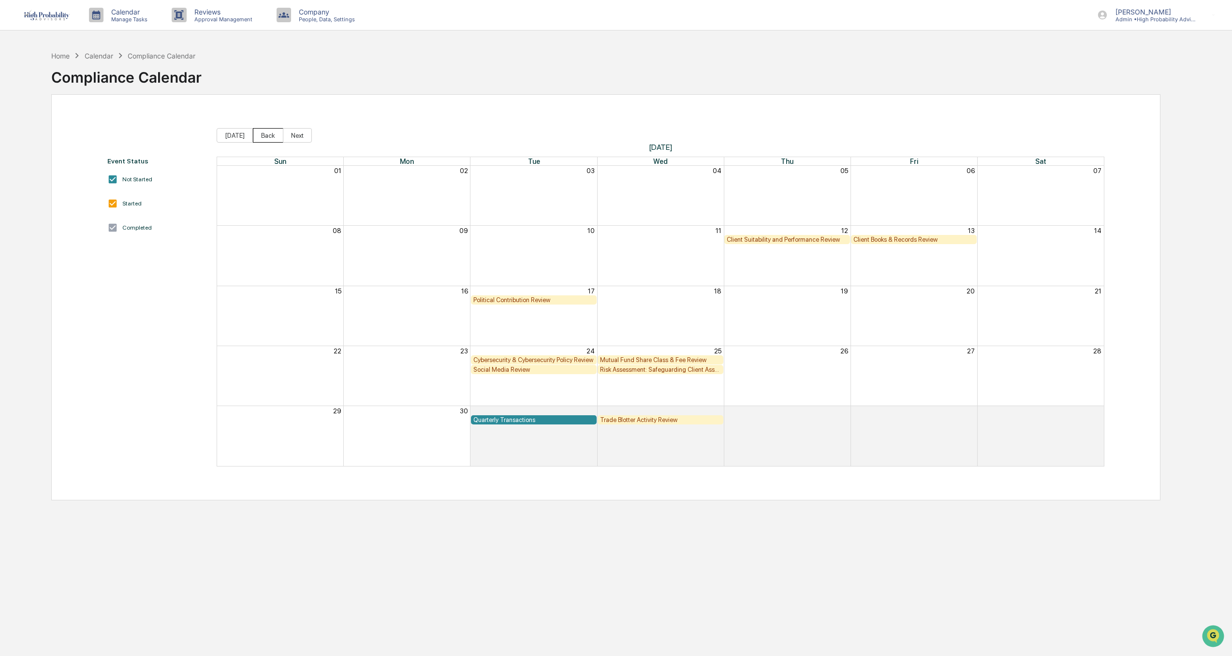
click at [264, 134] on button "Back" at bounding box center [268, 135] width 30 height 15
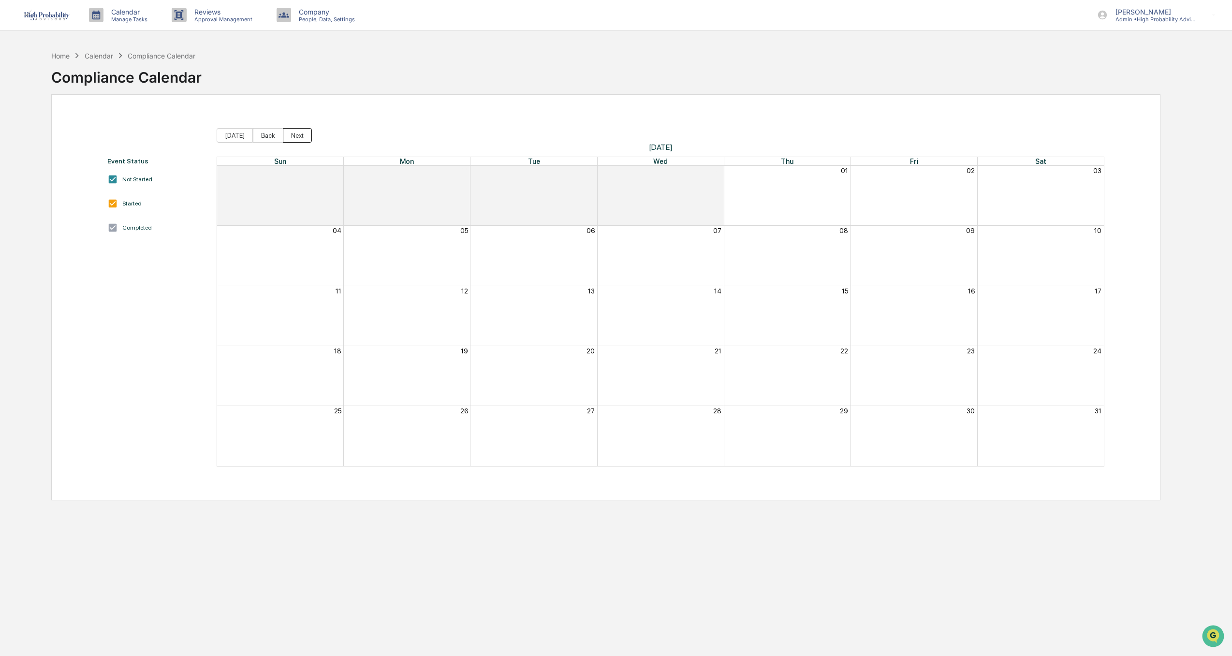
click at [283, 135] on button "Next" at bounding box center [297, 135] width 29 height 15
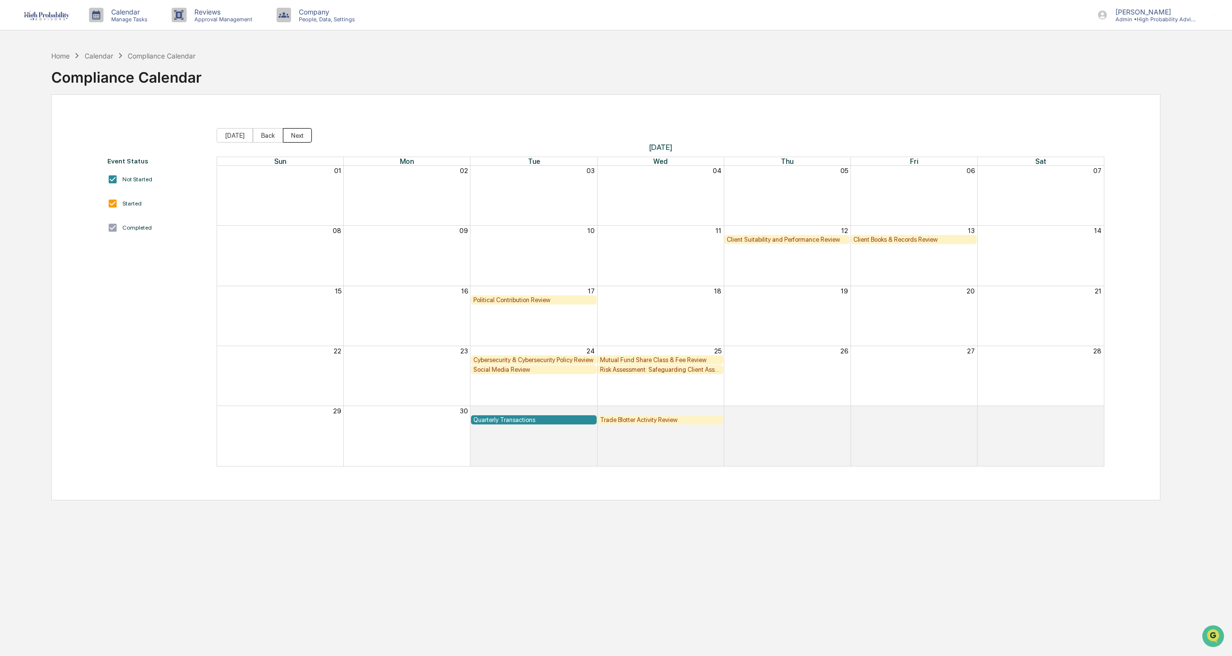
click at [290, 131] on button "Next" at bounding box center [297, 135] width 29 height 15
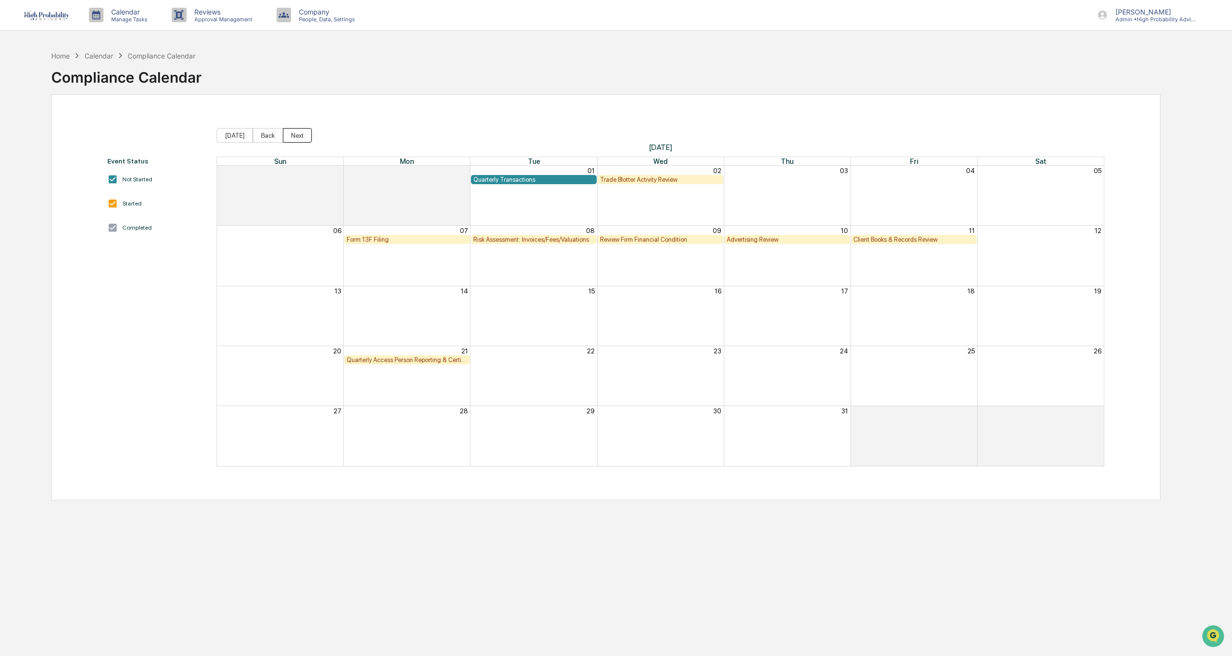
click at [293, 139] on button "Next" at bounding box center [297, 135] width 29 height 15
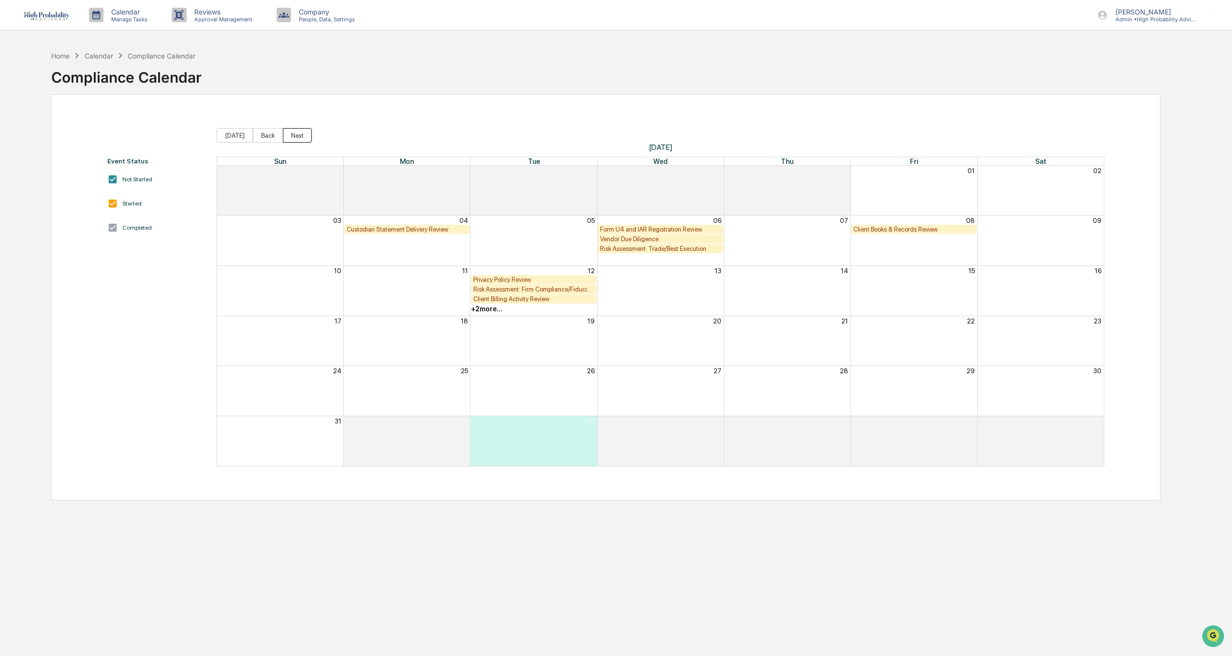
click at [295, 135] on button "Next" at bounding box center [297, 135] width 29 height 15
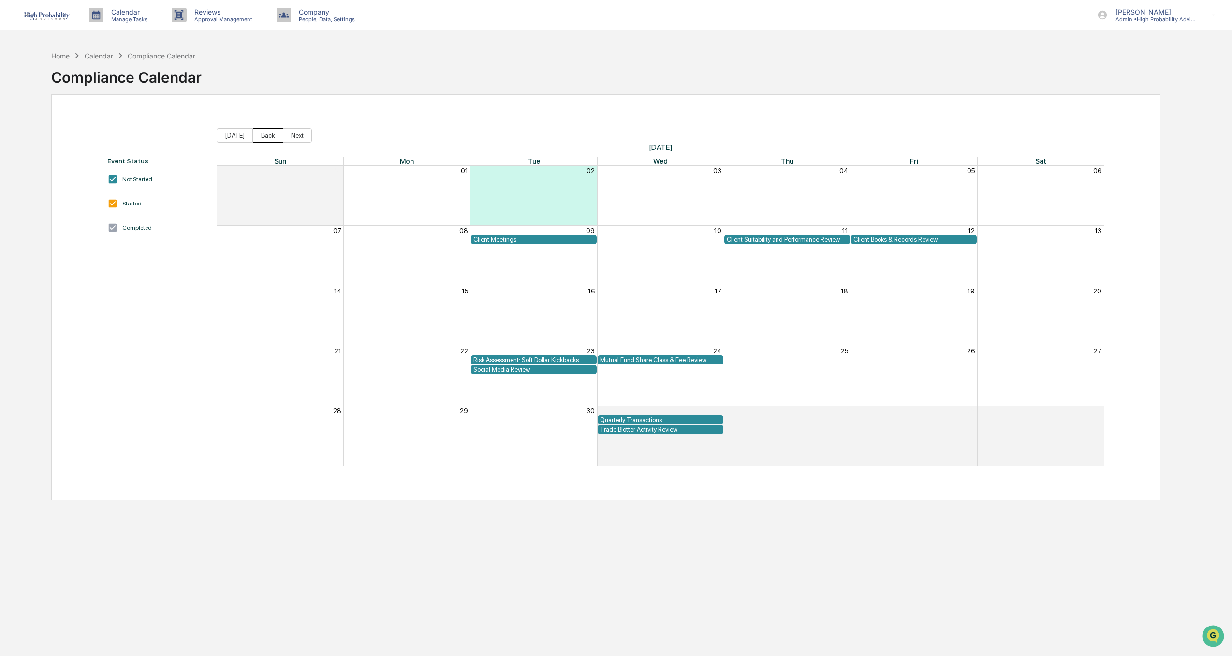
click at [267, 136] on button "Back" at bounding box center [268, 135] width 30 height 15
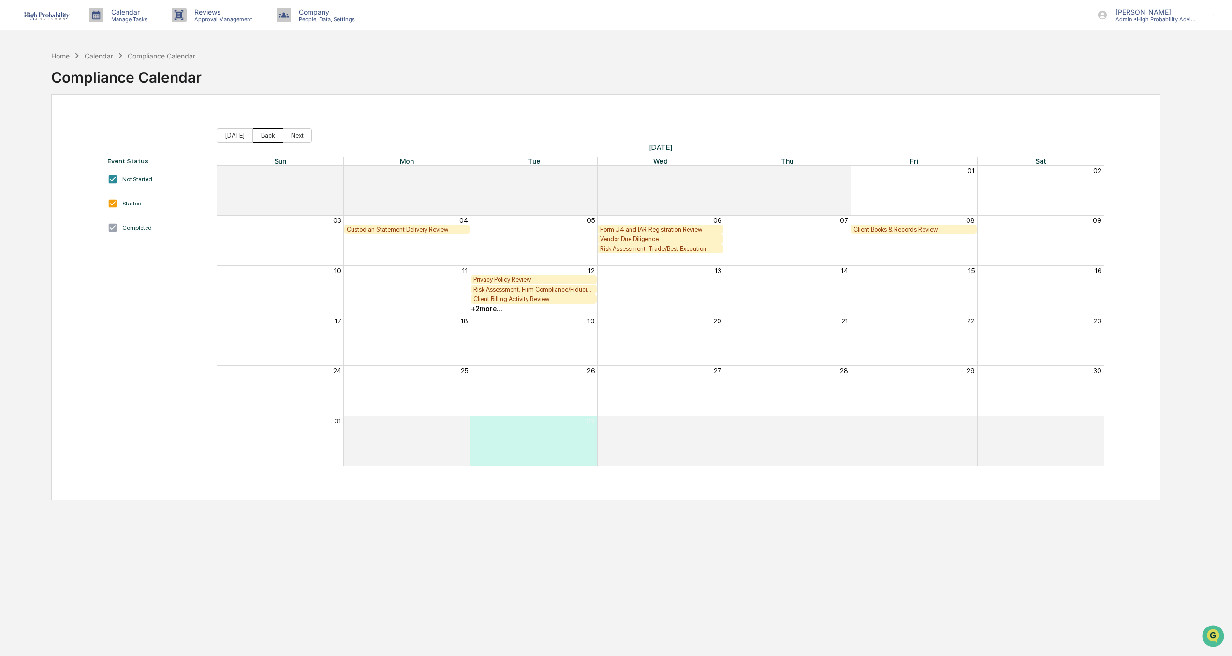
click at [267, 136] on button "Back" at bounding box center [268, 135] width 30 height 15
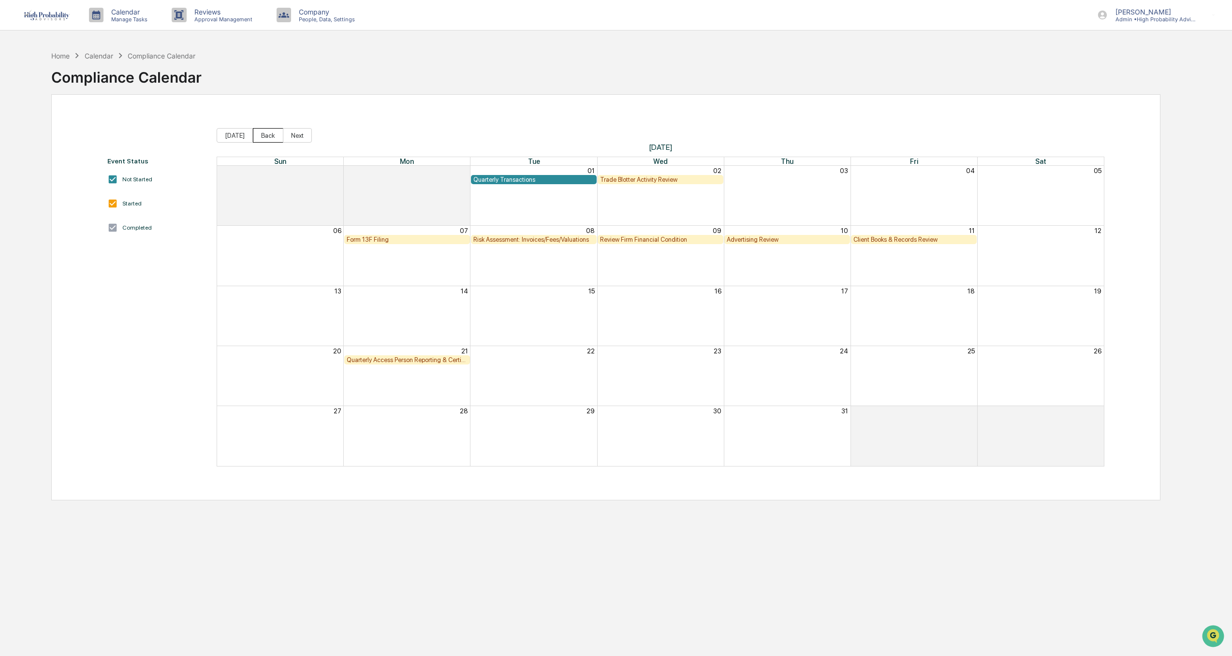
click at [267, 136] on button "Back" at bounding box center [268, 135] width 30 height 15
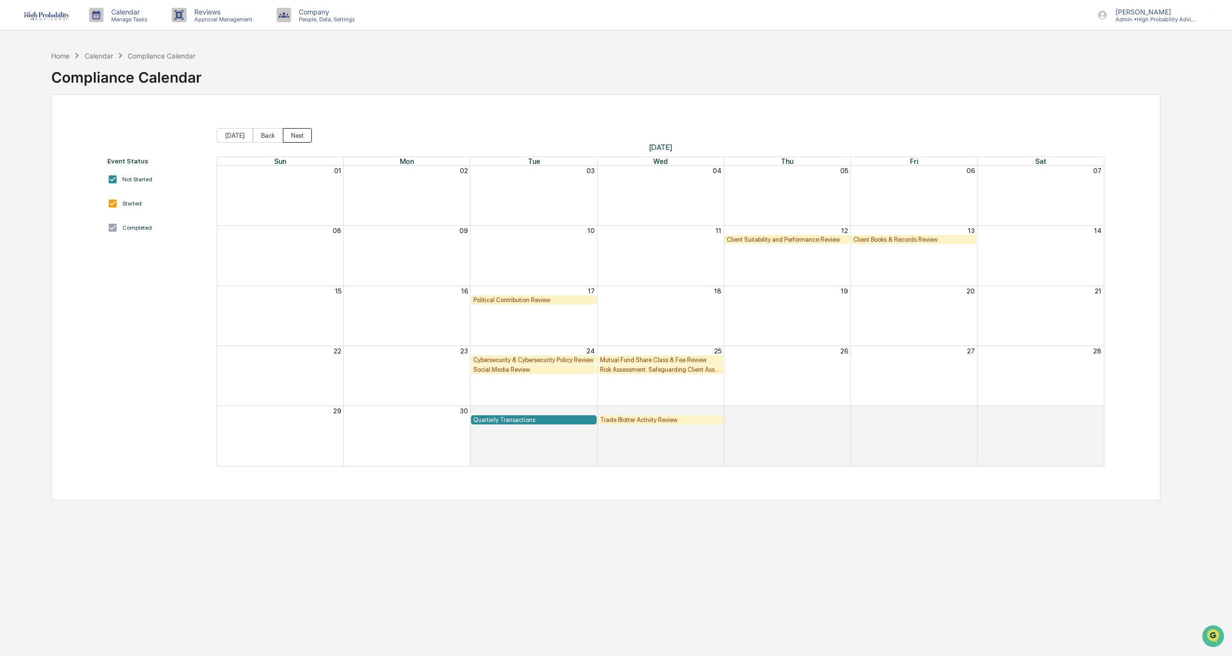
click at [296, 137] on button "Next" at bounding box center [297, 135] width 29 height 15
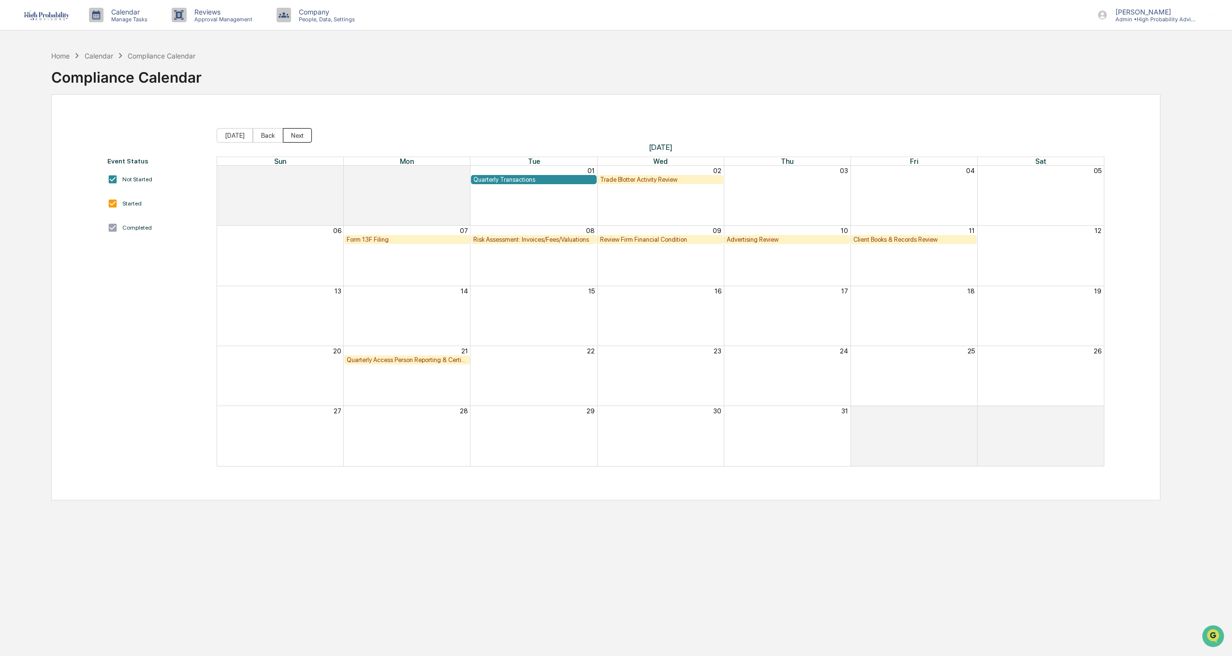
click at [296, 138] on button "Next" at bounding box center [297, 135] width 29 height 15
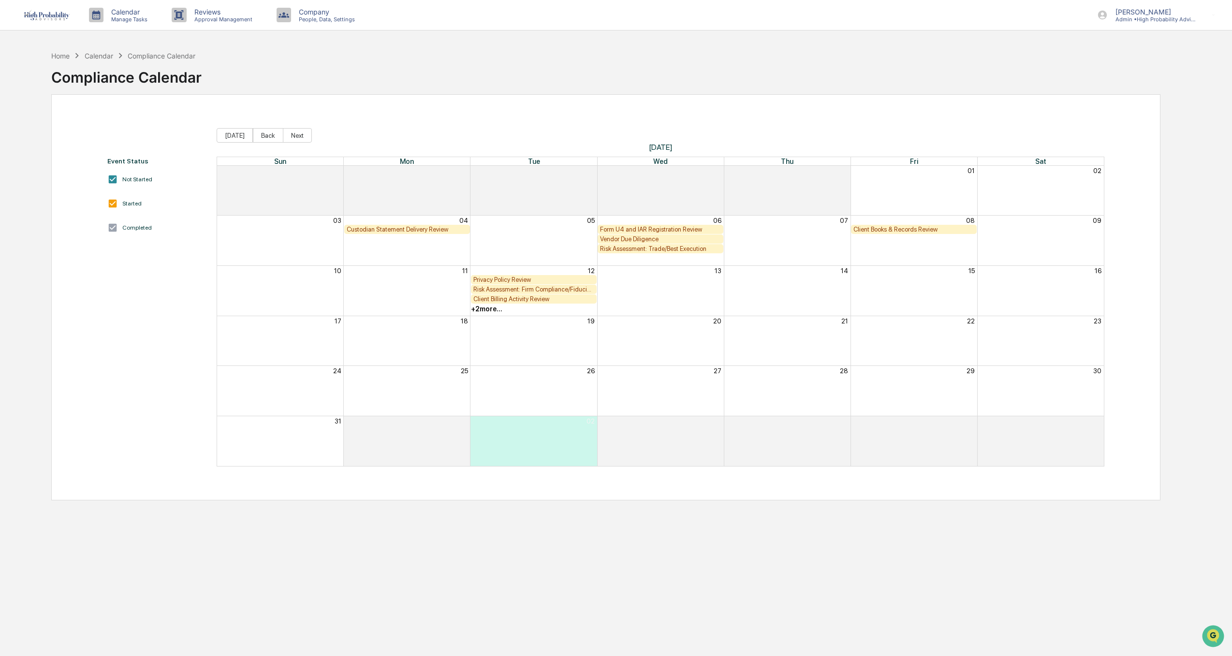
click at [50, 17] on img at bounding box center [46, 15] width 46 height 10
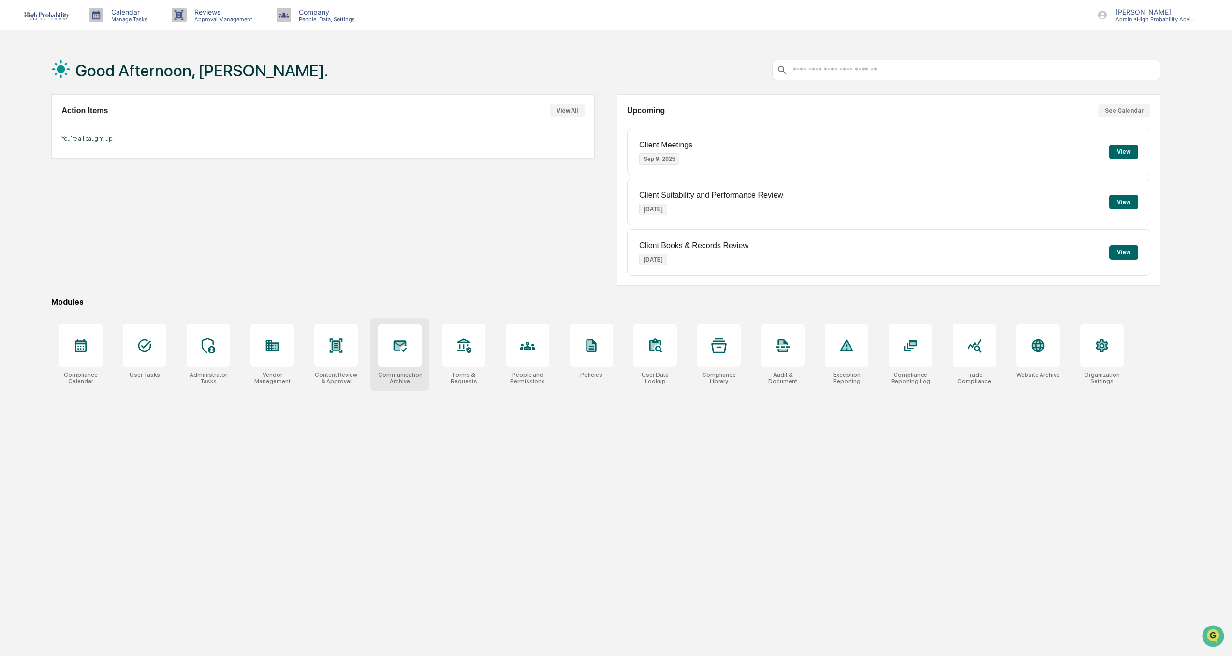
click at [398, 345] on icon at bounding box center [400, 346] width 10 height 8
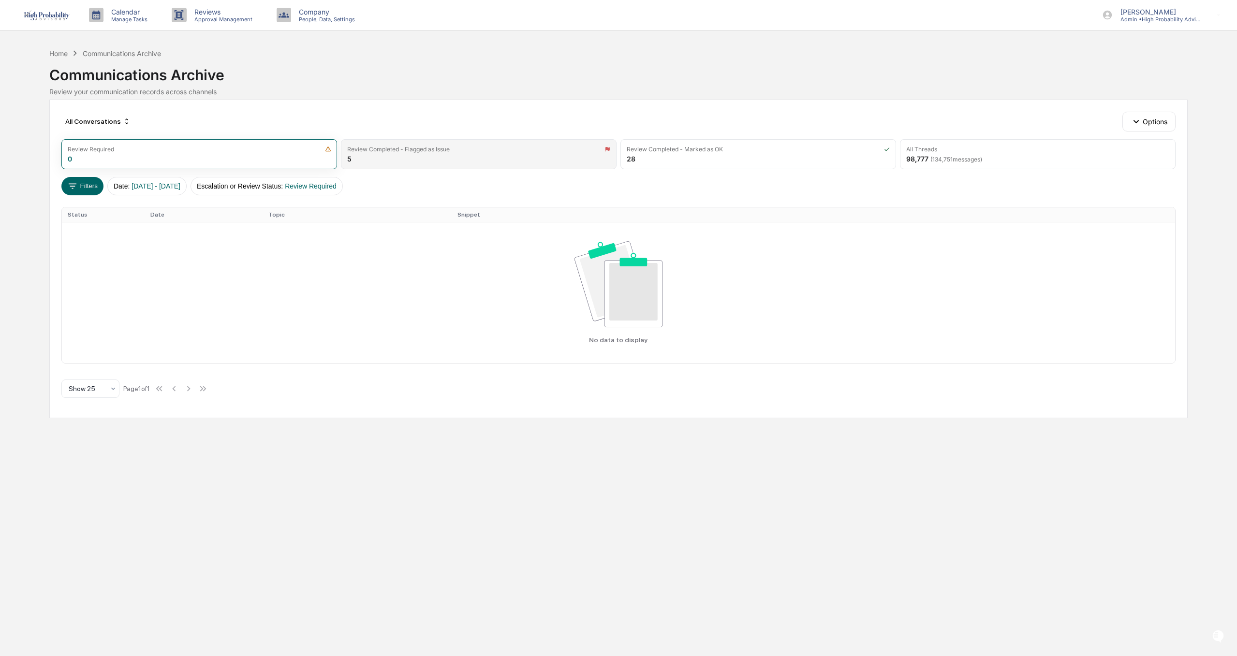
click at [444, 154] on div "Review Completed - Flagged as Issue 5" at bounding box center [479, 154] width 276 height 30
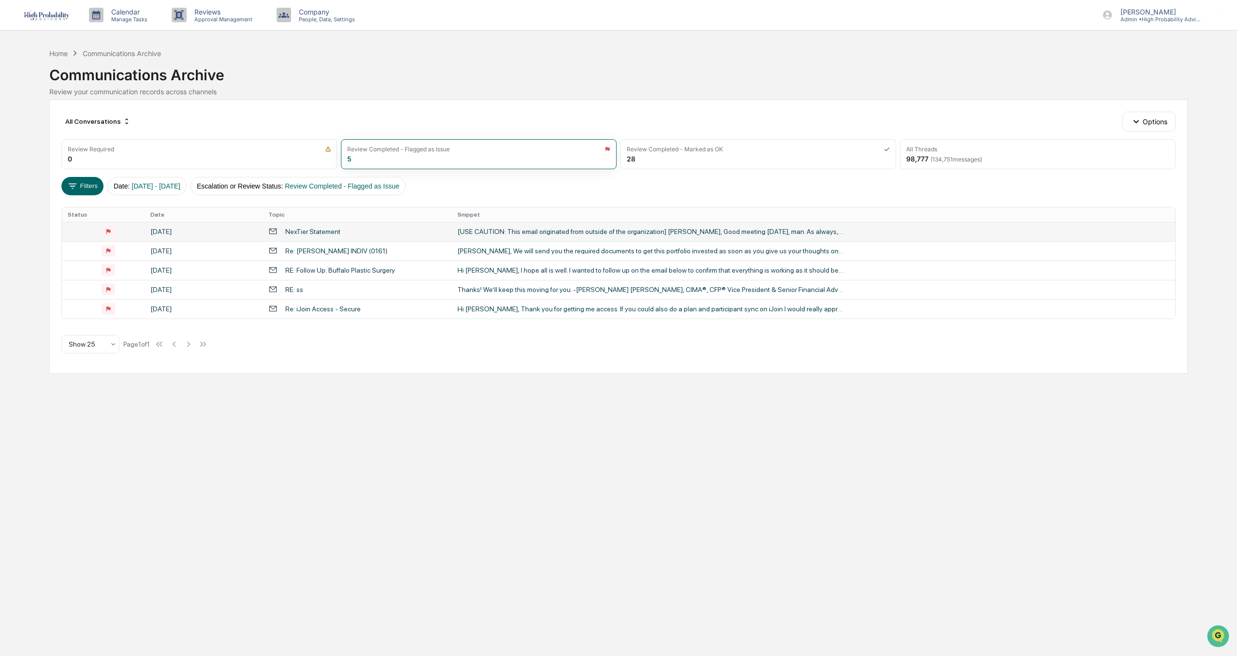
click at [307, 230] on div "NexTier Statement" at bounding box center [312, 232] width 55 height 8
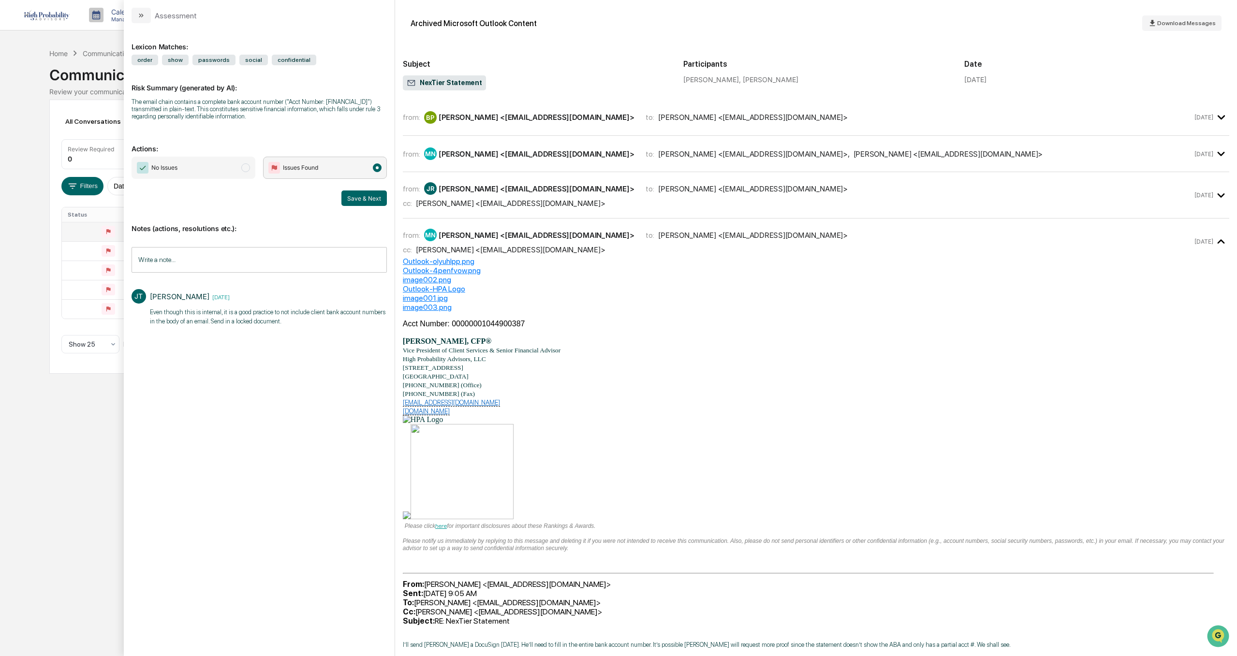
click at [160, 263] on input "Write a note..." at bounding box center [259, 260] width 255 height 26
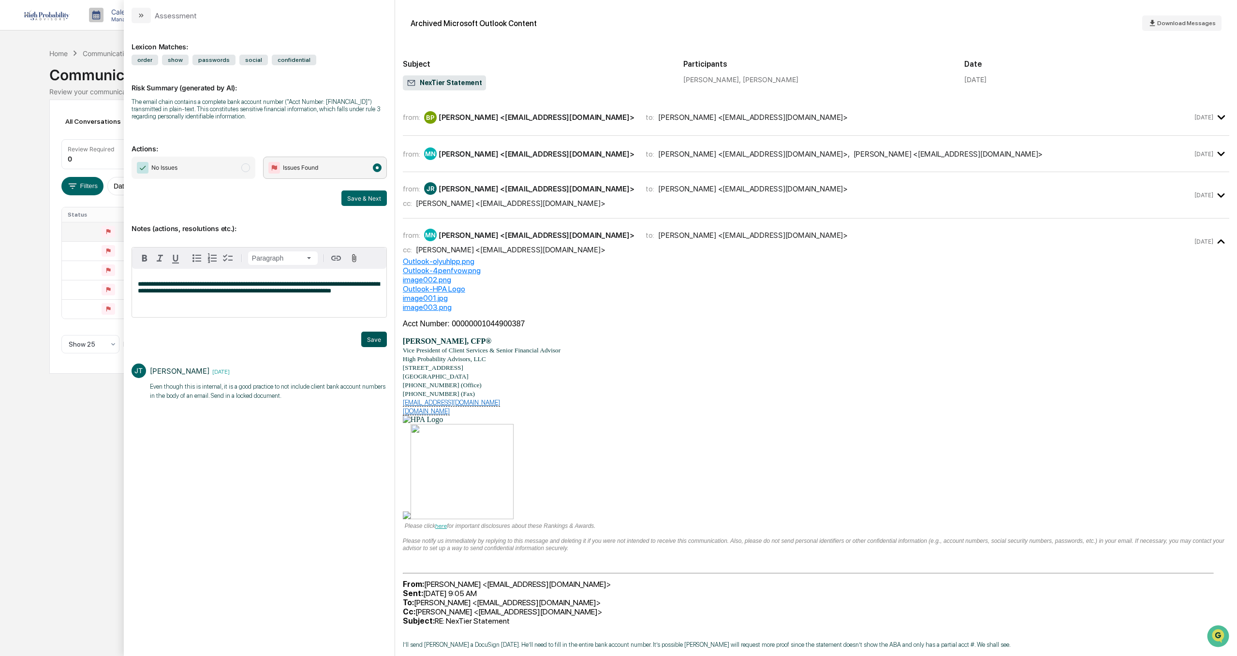
click at [370, 338] on button "Save" at bounding box center [374, 339] width 26 height 15
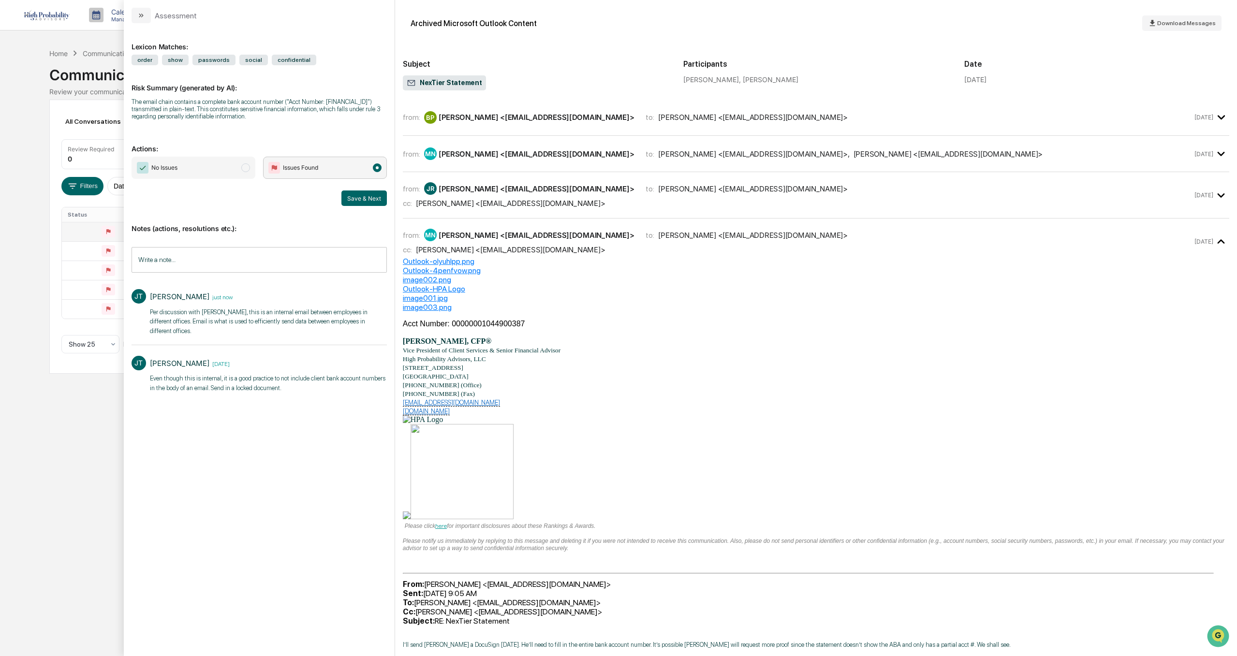
click at [174, 170] on span "No Issues" at bounding box center [164, 168] width 26 height 10
click at [368, 196] on button "Save & Next" at bounding box center [363, 198] width 45 height 15
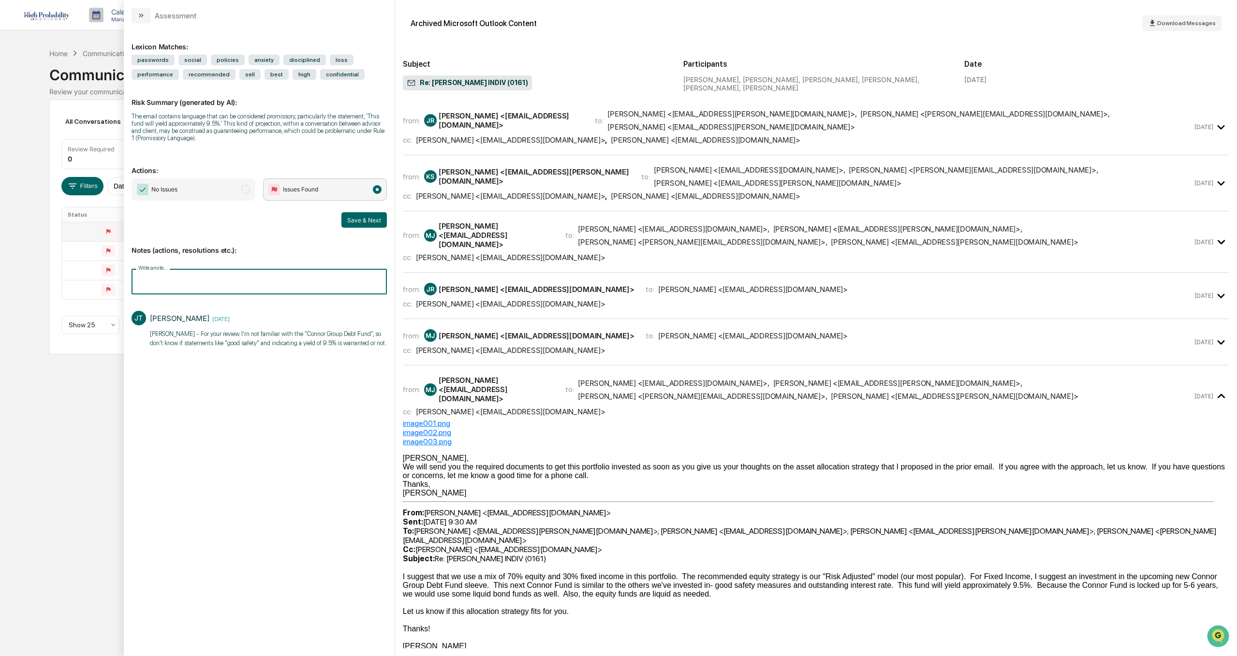
click at [145, 281] on input "Write a note..." at bounding box center [259, 282] width 255 height 26
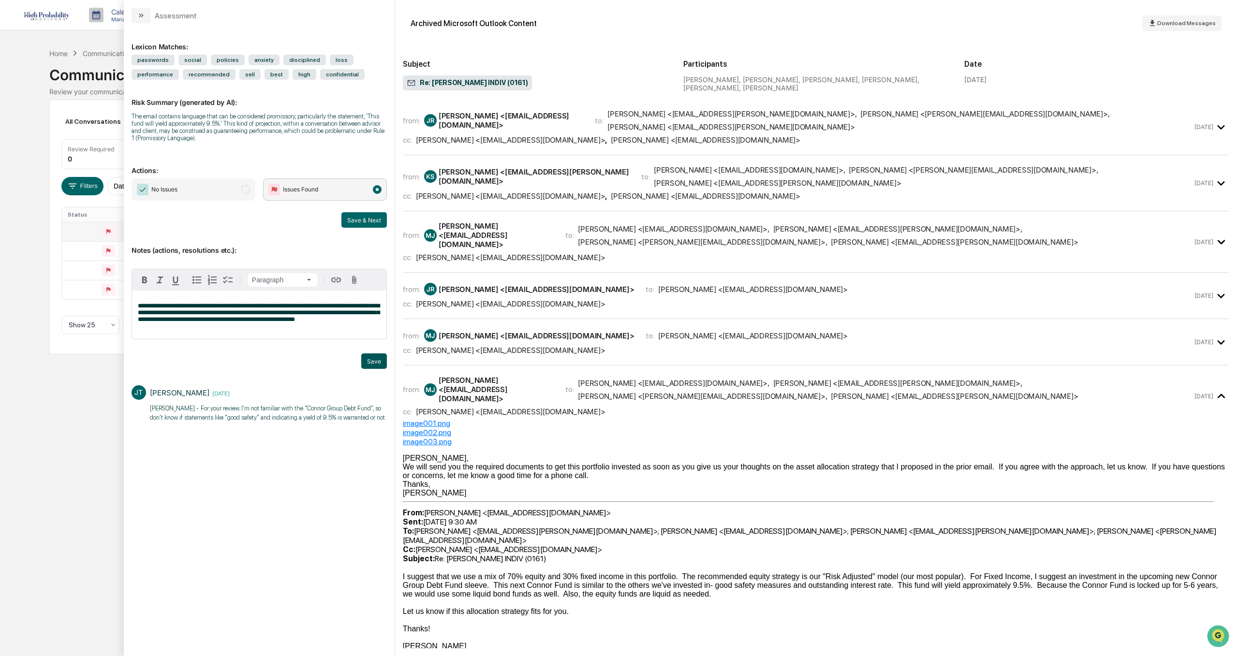
click at [370, 363] on button "Save" at bounding box center [374, 361] width 26 height 15
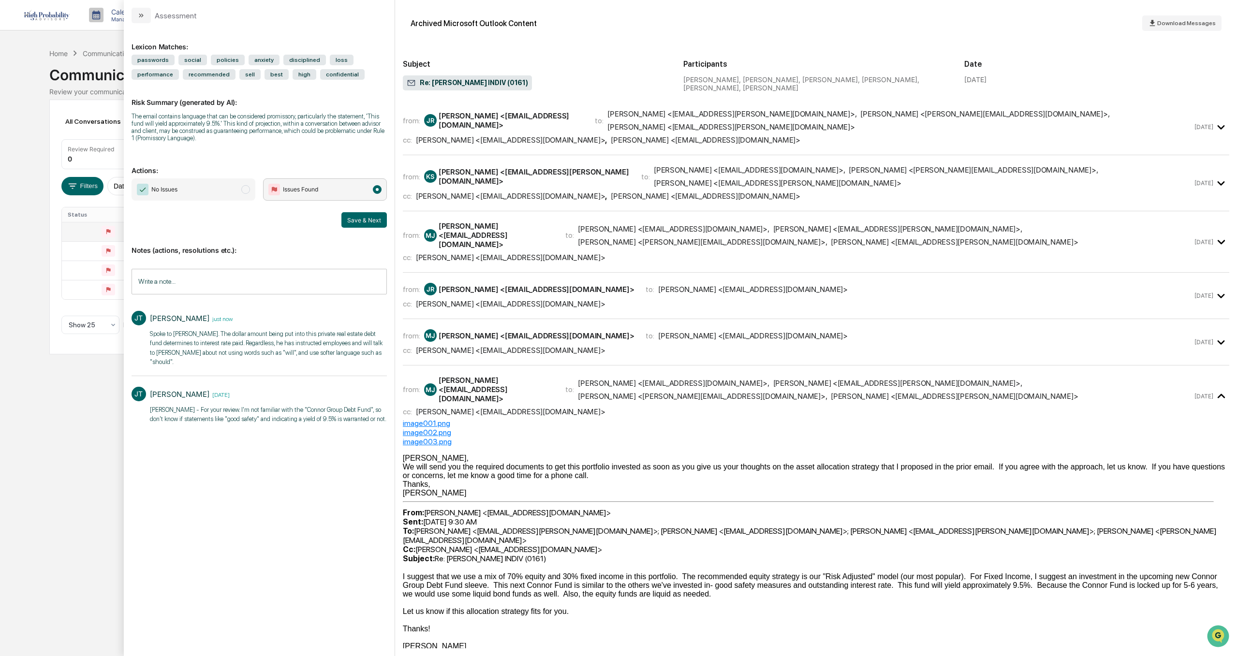
click at [185, 184] on span "No Issues" at bounding box center [194, 189] width 124 height 22
click at [376, 225] on button "Save & Next" at bounding box center [363, 219] width 45 height 15
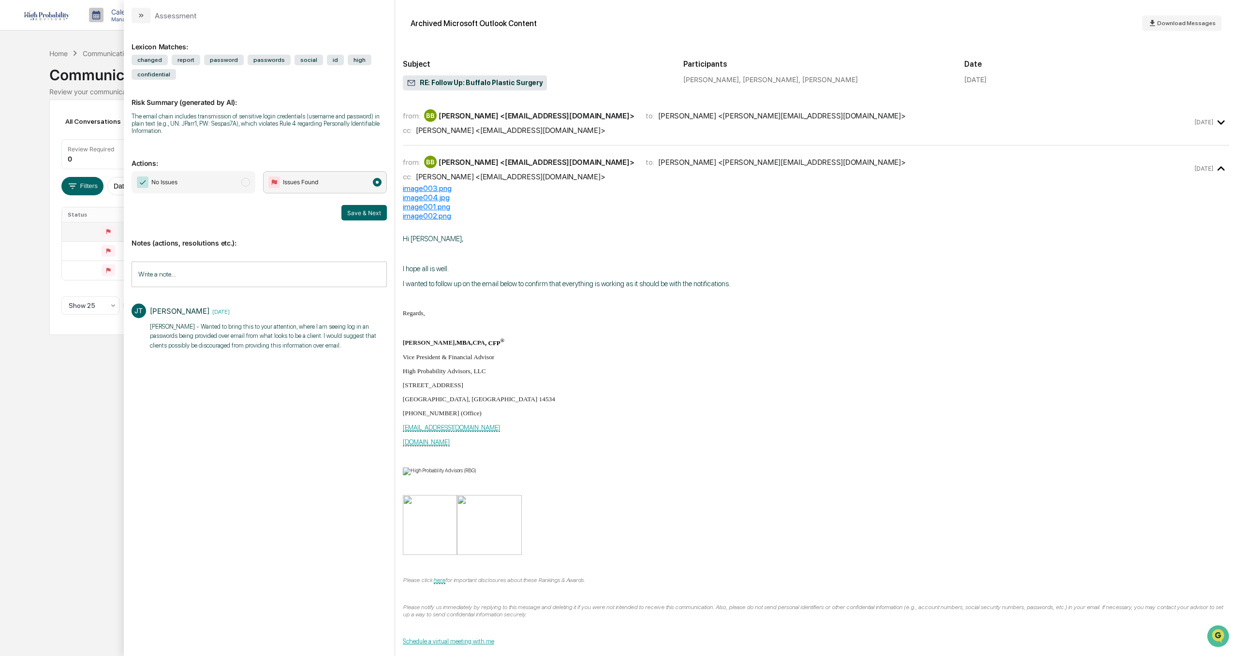
click at [466, 114] on div "[PERSON_NAME] <[EMAIL_ADDRESS][DOMAIN_NAME]>" at bounding box center [537, 115] width 196 height 9
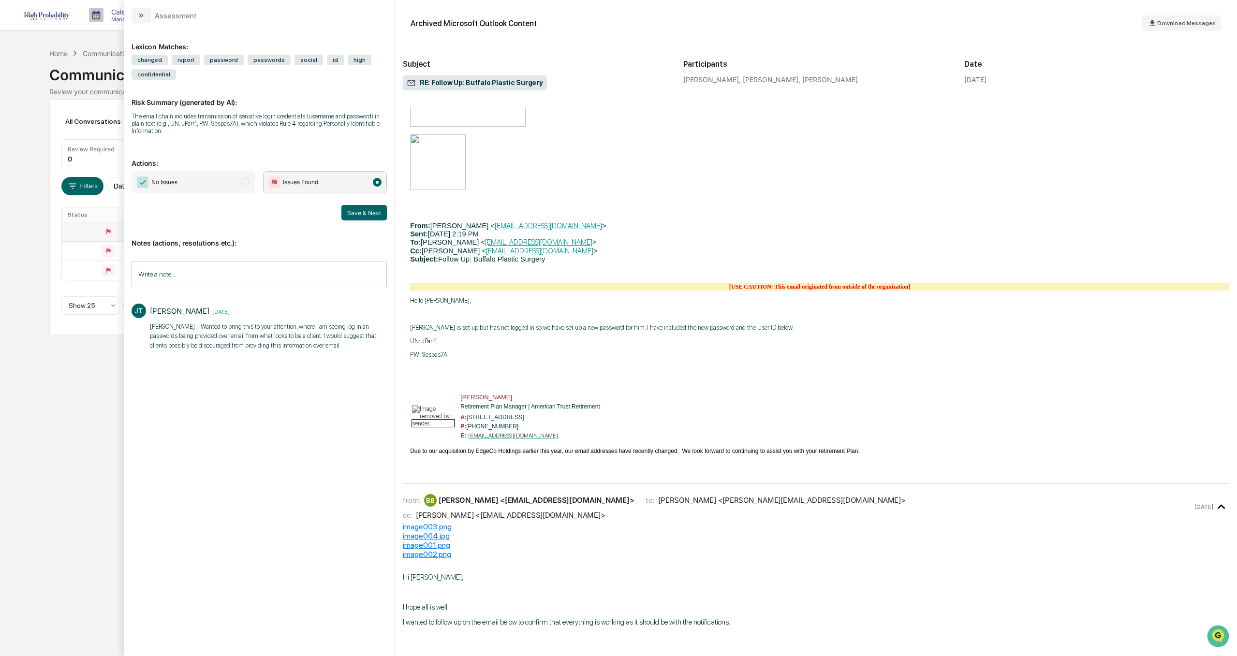
scroll to position [1112, 0]
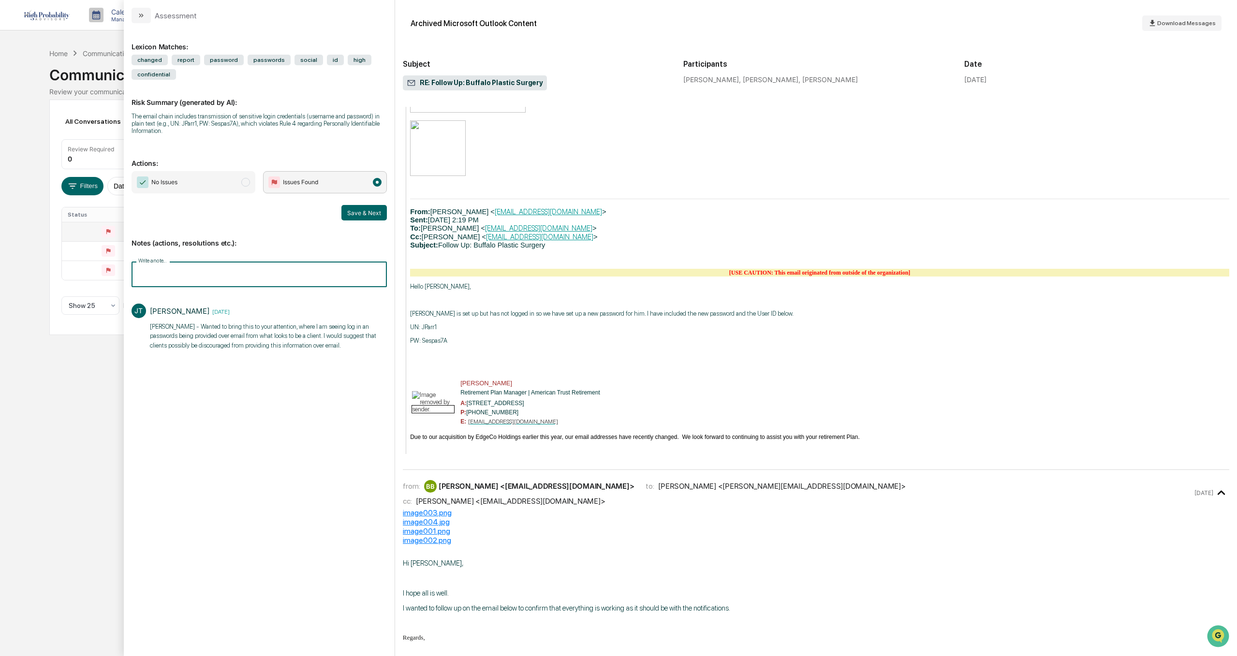
click at [193, 279] on input "Write a note..." at bounding box center [259, 275] width 255 height 26
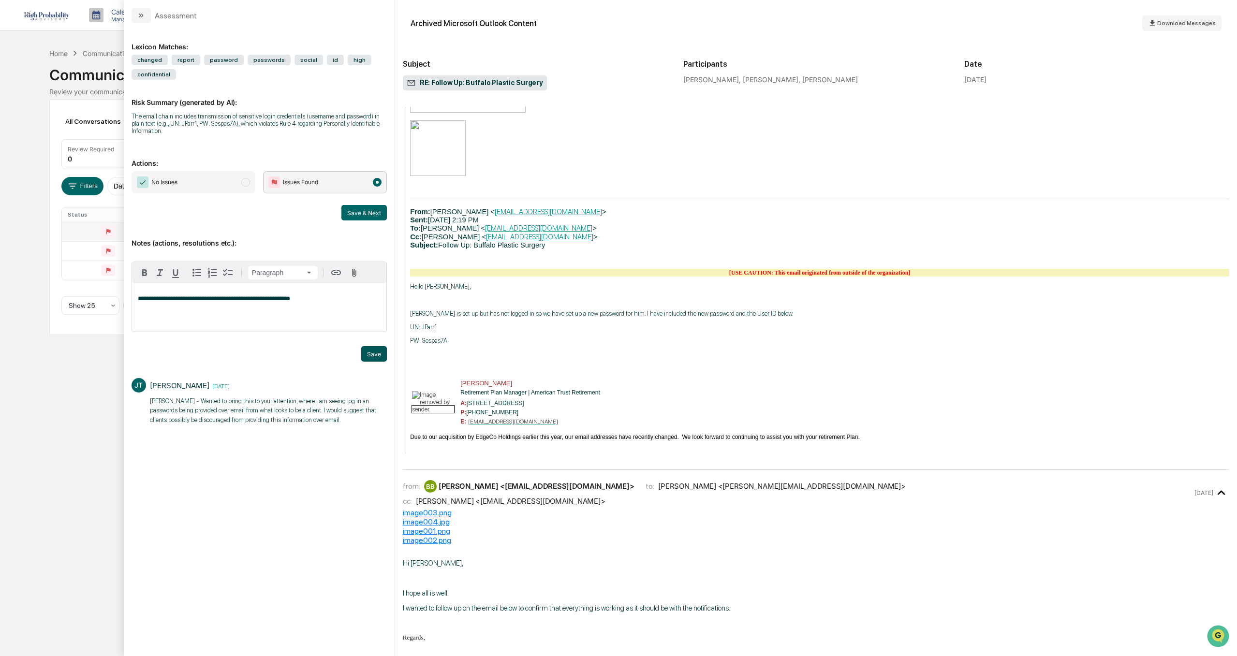
click at [370, 353] on button "Save" at bounding box center [374, 353] width 26 height 15
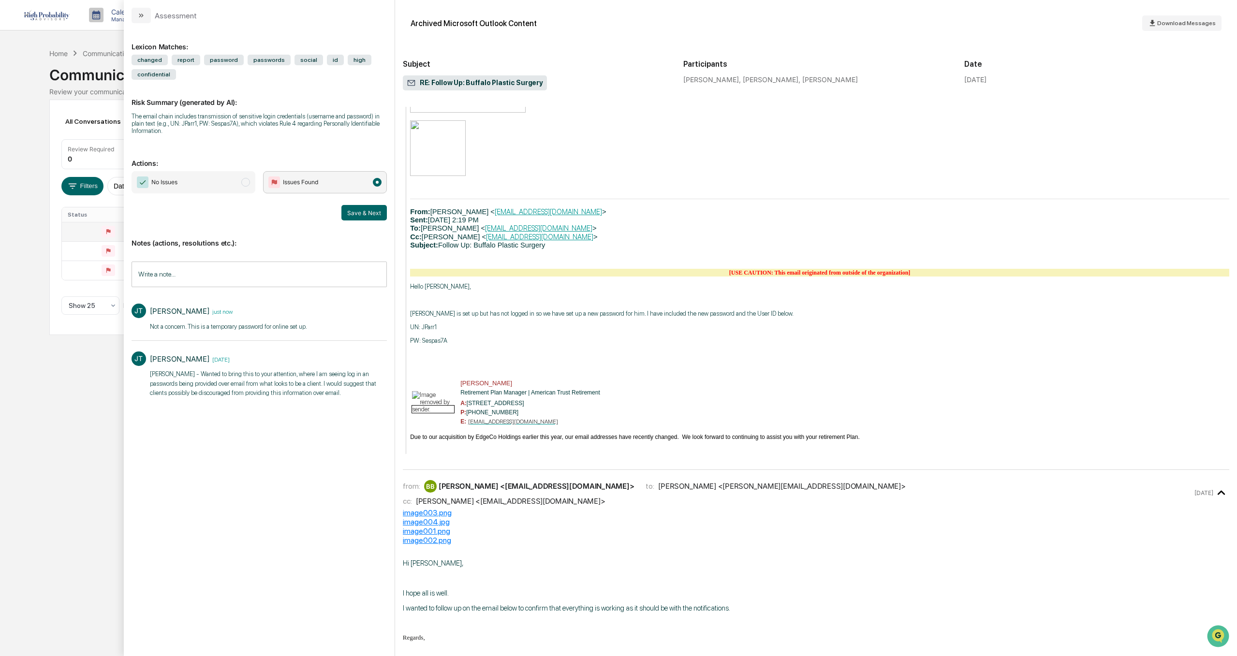
click at [161, 182] on span "No Issues" at bounding box center [164, 182] width 26 height 10
click at [360, 214] on button "Save & Next" at bounding box center [363, 212] width 45 height 15
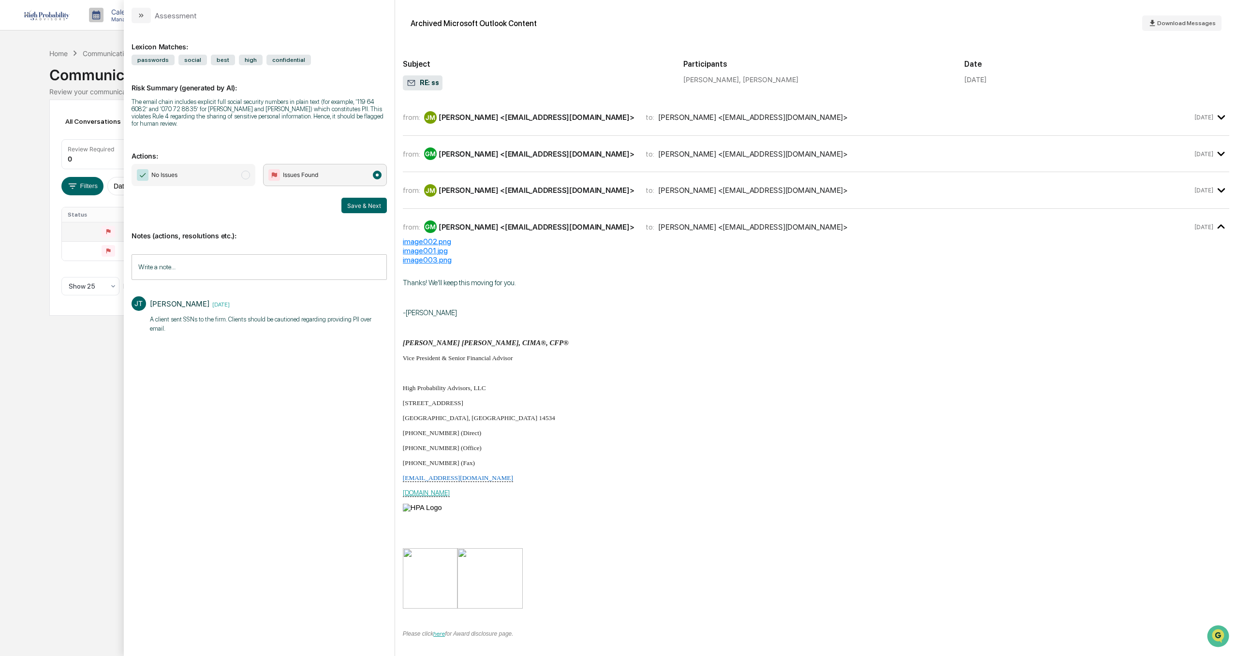
click at [487, 116] on div "[PERSON_NAME] <[EMAIL_ADDRESS][DOMAIN_NAME]>" at bounding box center [537, 117] width 196 height 9
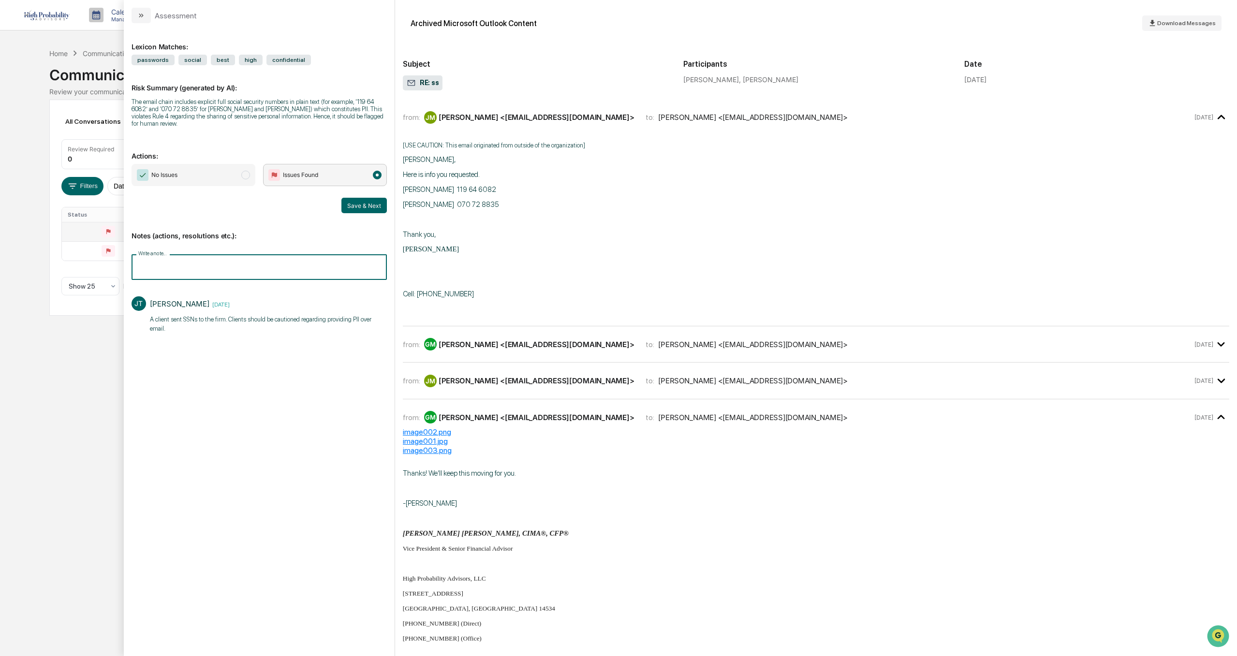
click at [165, 258] on input "Write a note..." at bounding box center [259, 267] width 255 height 26
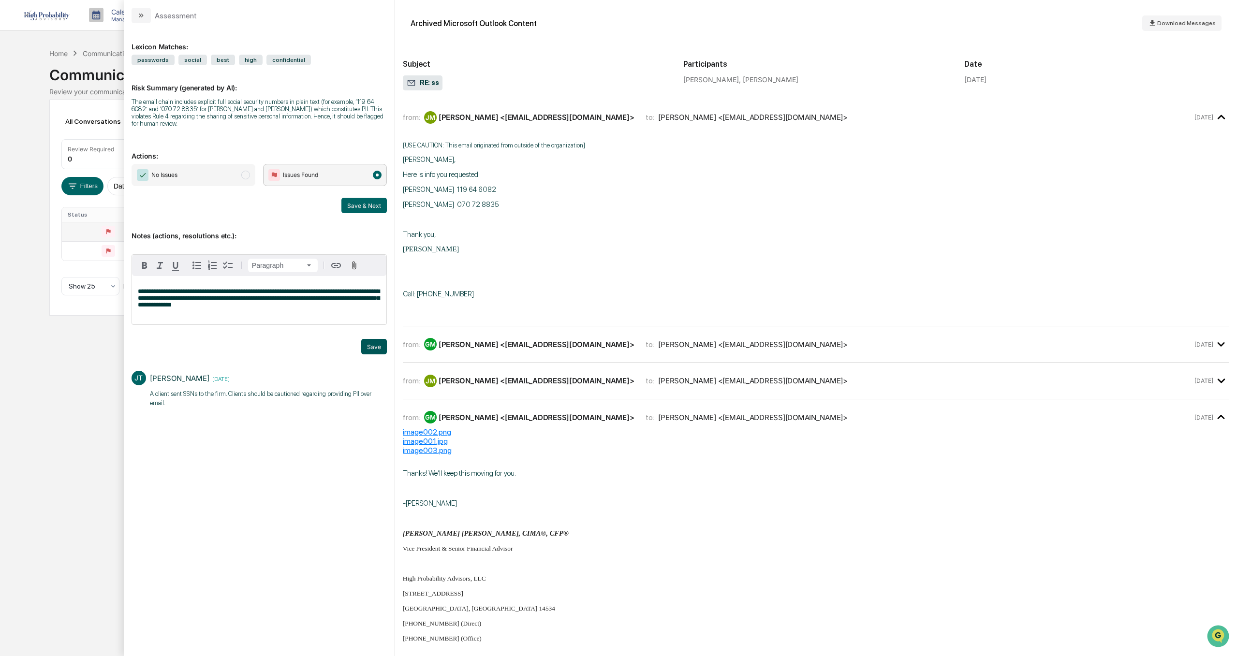
click at [383, 339] on button "Save" at bounding box center [374, 346] width 26 height 15
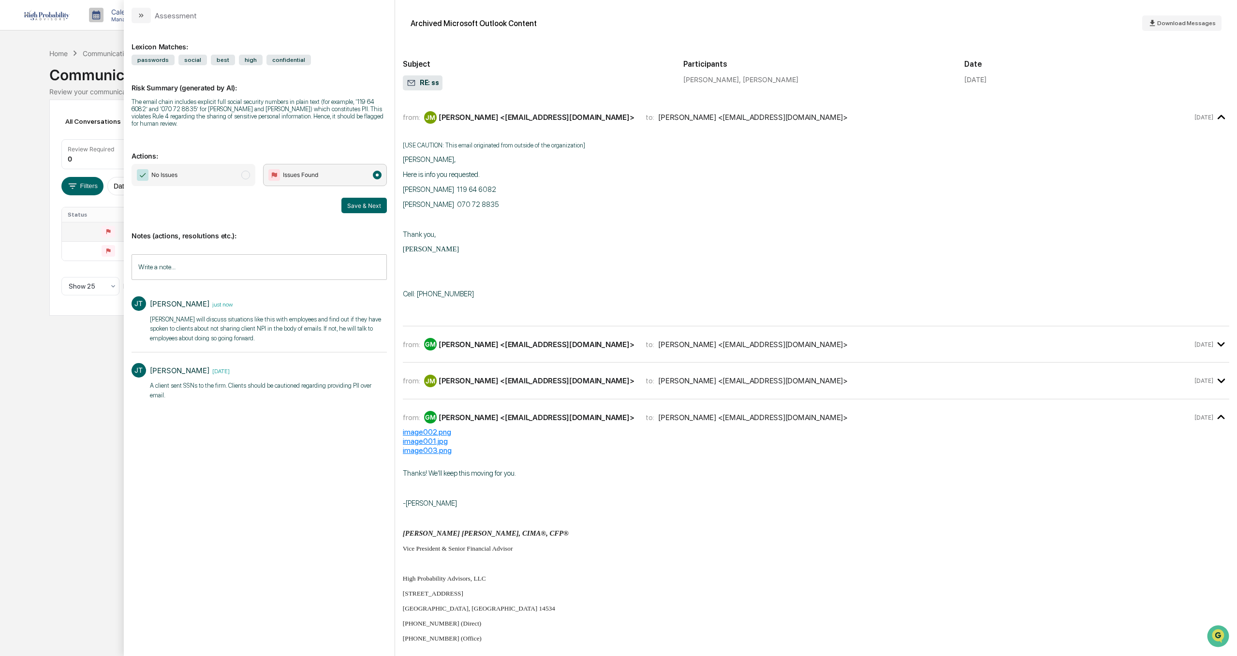
click at [220, 164] on span "No Issues" at bounding box center [194, 175] width 124 height 22
click at [371, 198] on button "Save & Next" at bounding box center [363, 205] width 45 height 15
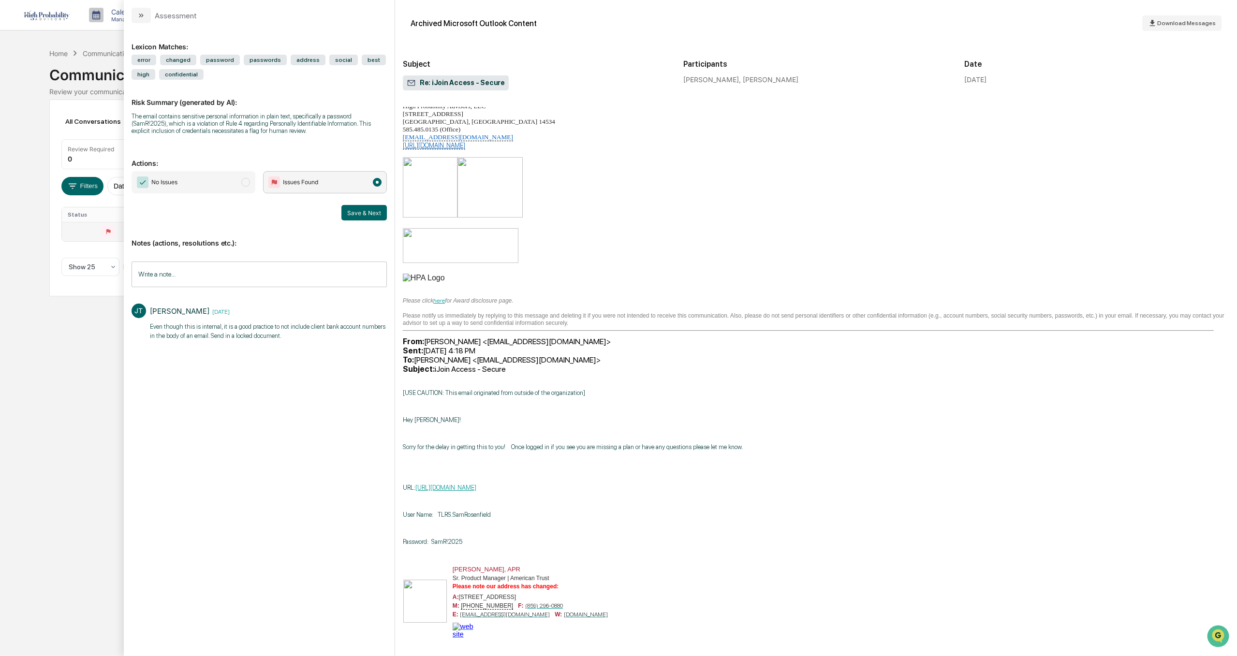
scroll to position [193, 0]
click at [168, 276] on input "Write a note..." at bounding box center [259, 275] width 255 height 26
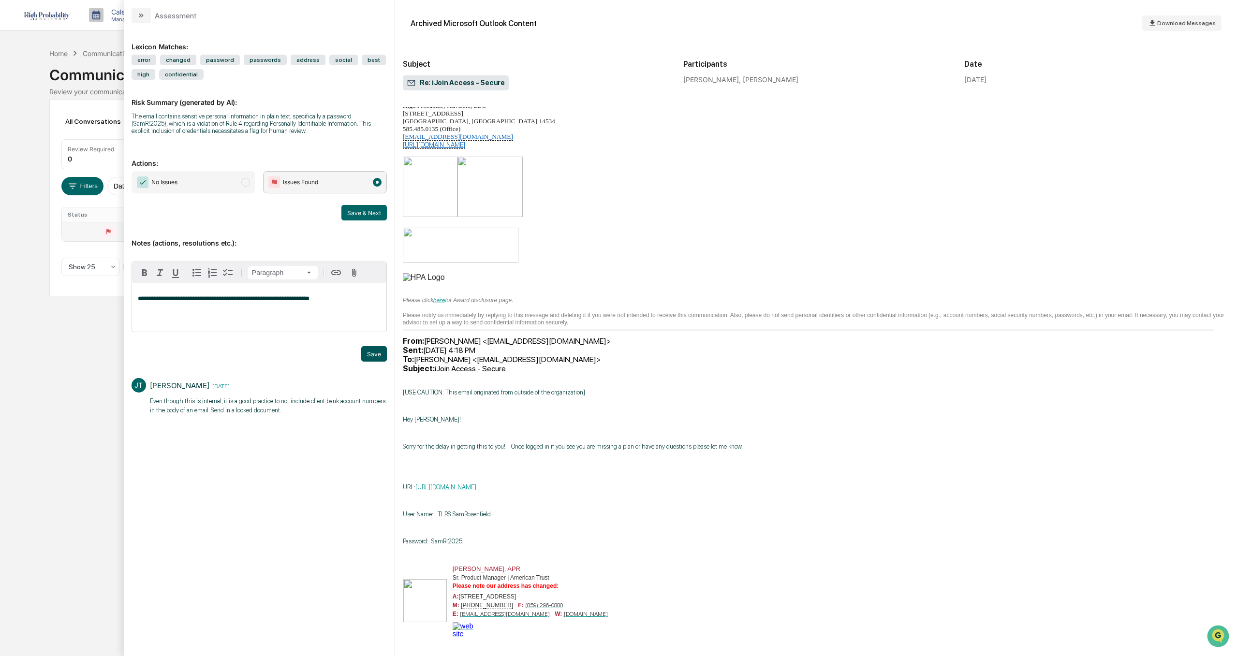
click at [380, 353] on button "Save" at bounding box center [374, 353] width 26 height 15
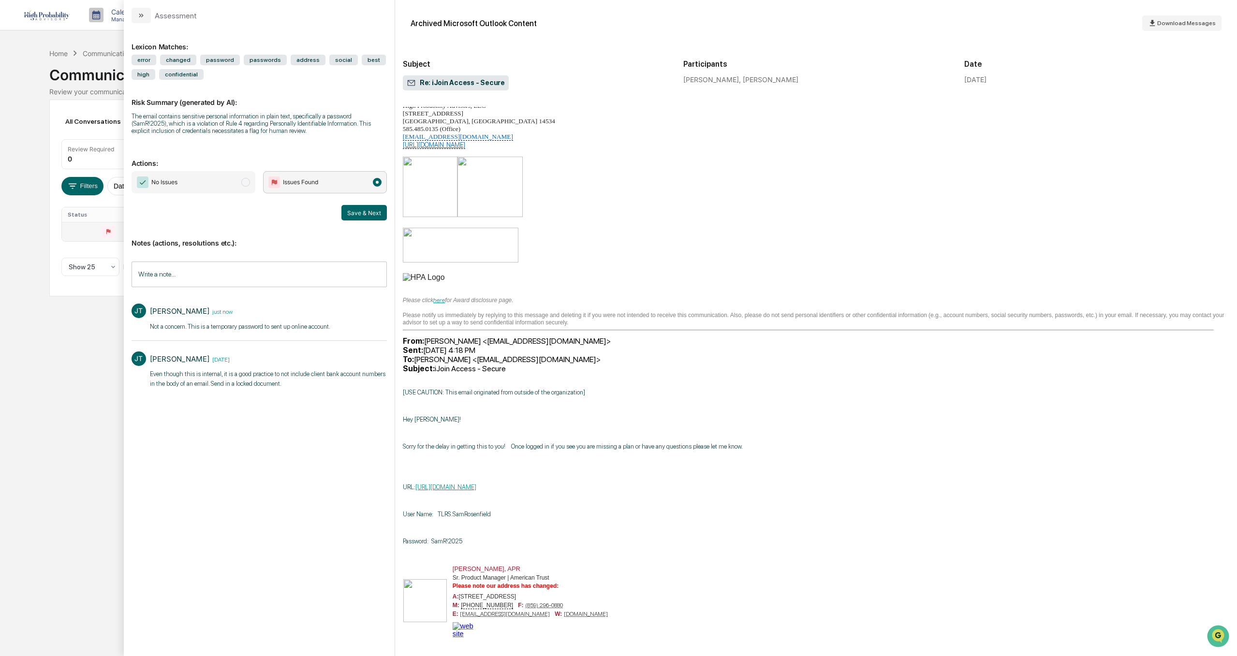
click at [193, 182] on span "No Issues" at bounding box center [194, 182] width 124 height 22
click at [357, 210] on button "Save & Next" at bounding box center [363, 212] width 45 height 15
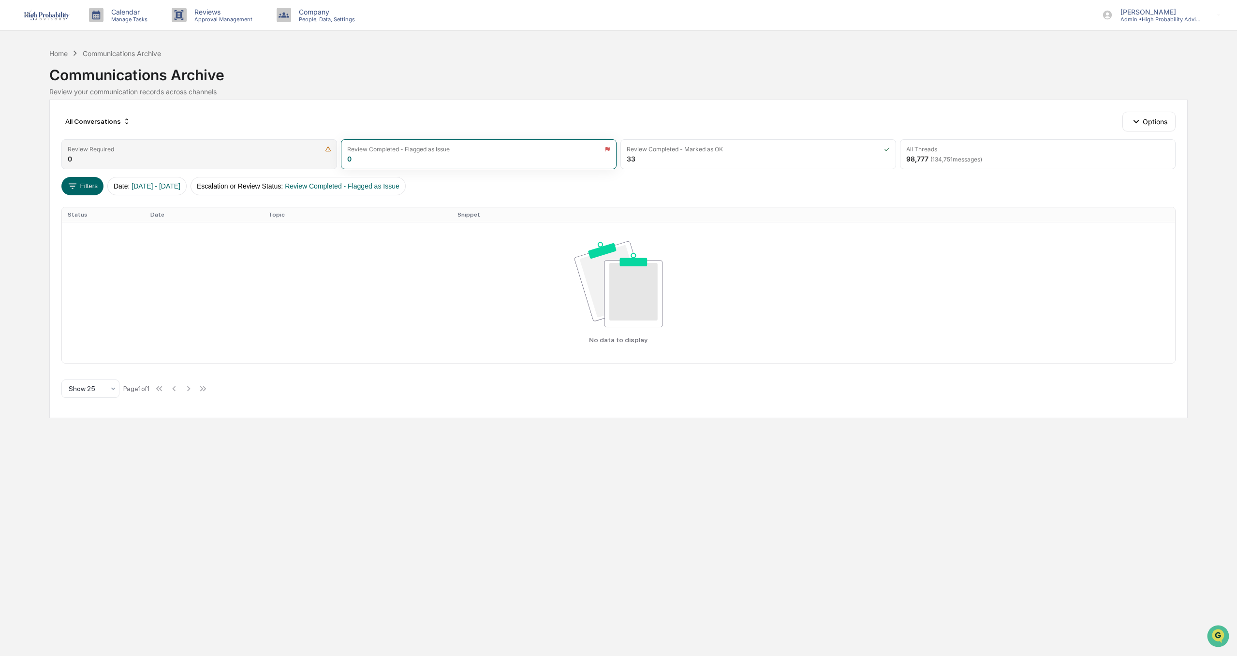
click at [224, 151] on div "Review Required" at bounding box center [199, 149] width 263 height 7
click at [1136, 14] on p "[PERSON_NAME]" at bounding box center [1158, 12] width 90 height 8
click at [1130, 104] on li "Logout" at bounding box center [1161, 105] width 135 height 18
